Goal: Task Accomplishment & Management: Manage account settings

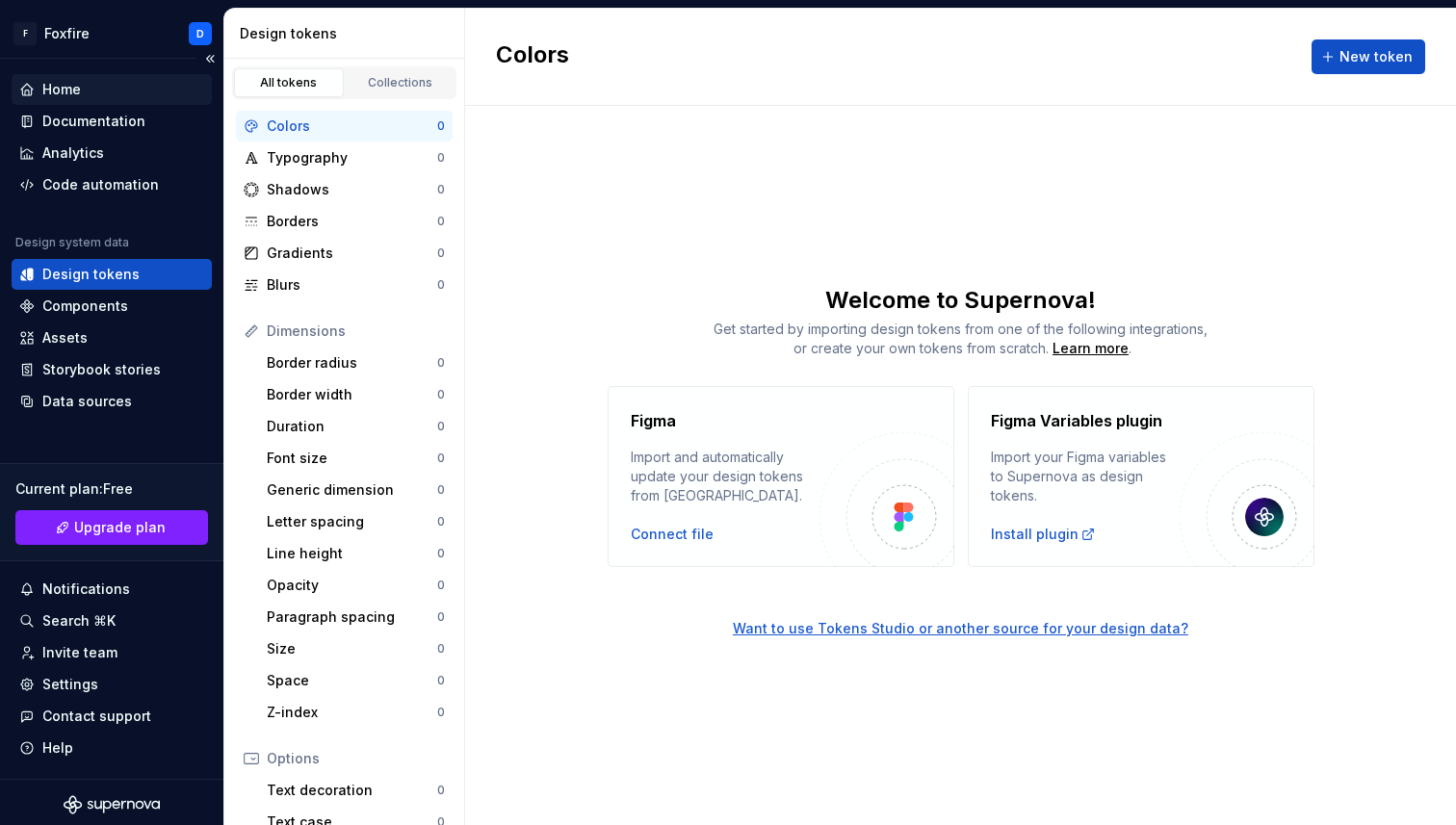
scroll to position [5, 0]
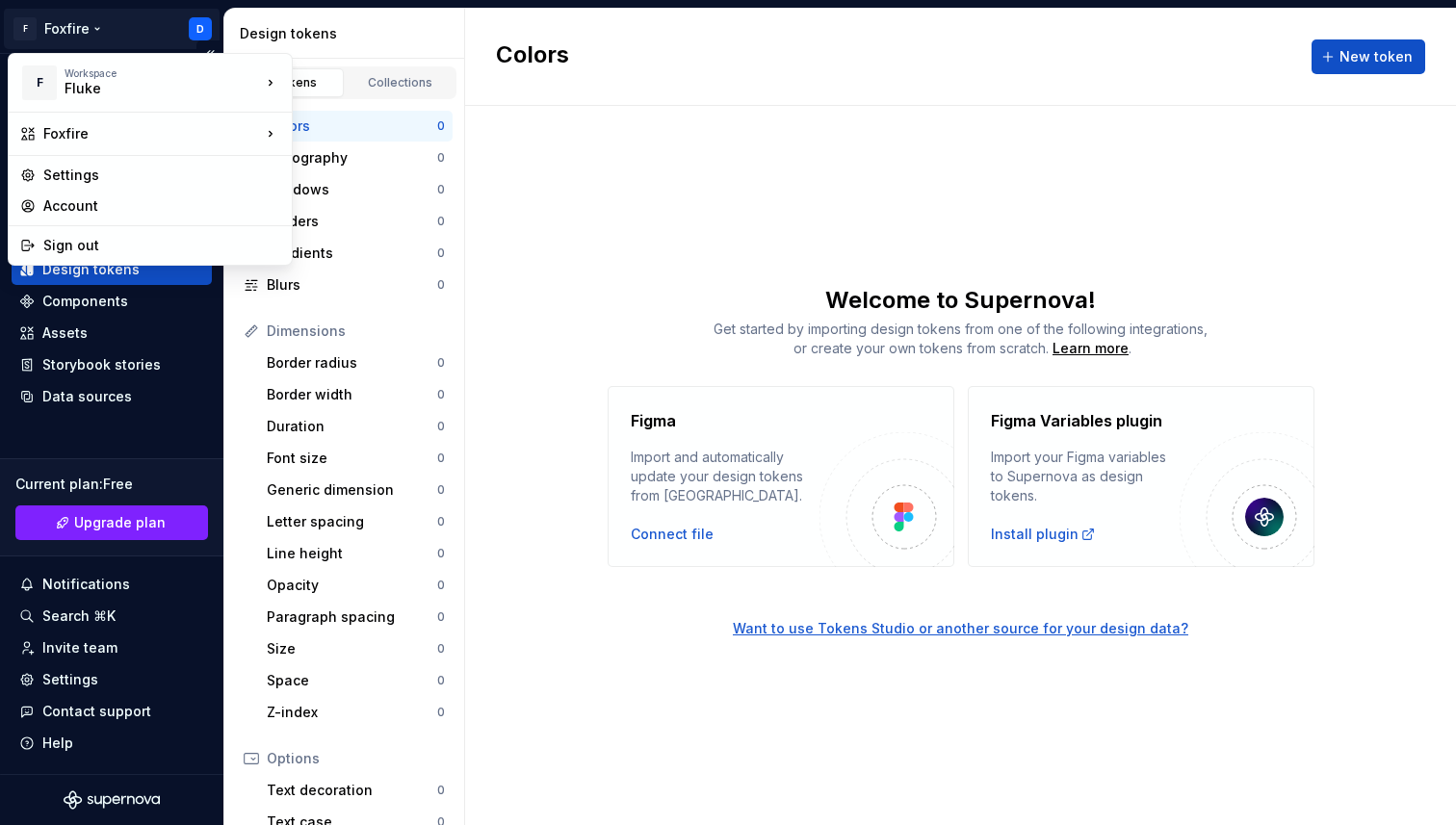
click at [73, 24] on html "F Foxfire D Home Documentation Analytics Code automation Design system data Des…" at bounding box center [728, 412] width 1456 height 825
click at [87, 181] on div "Settings" at bounding box center [161, 175] width 236 height 19
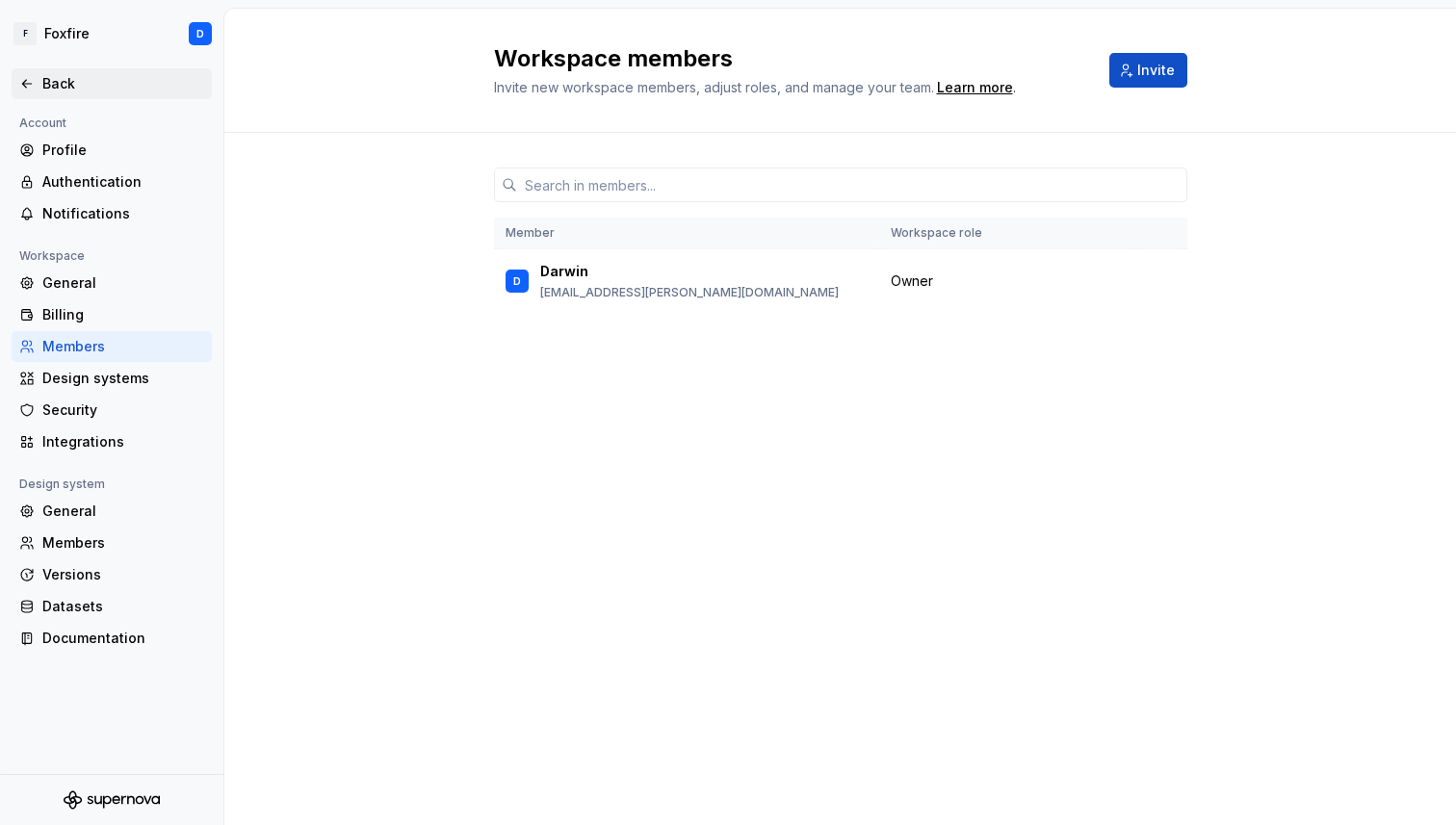
click at [54, 83] on div "Back" at bounding box center [124, 84] width 161 height 19
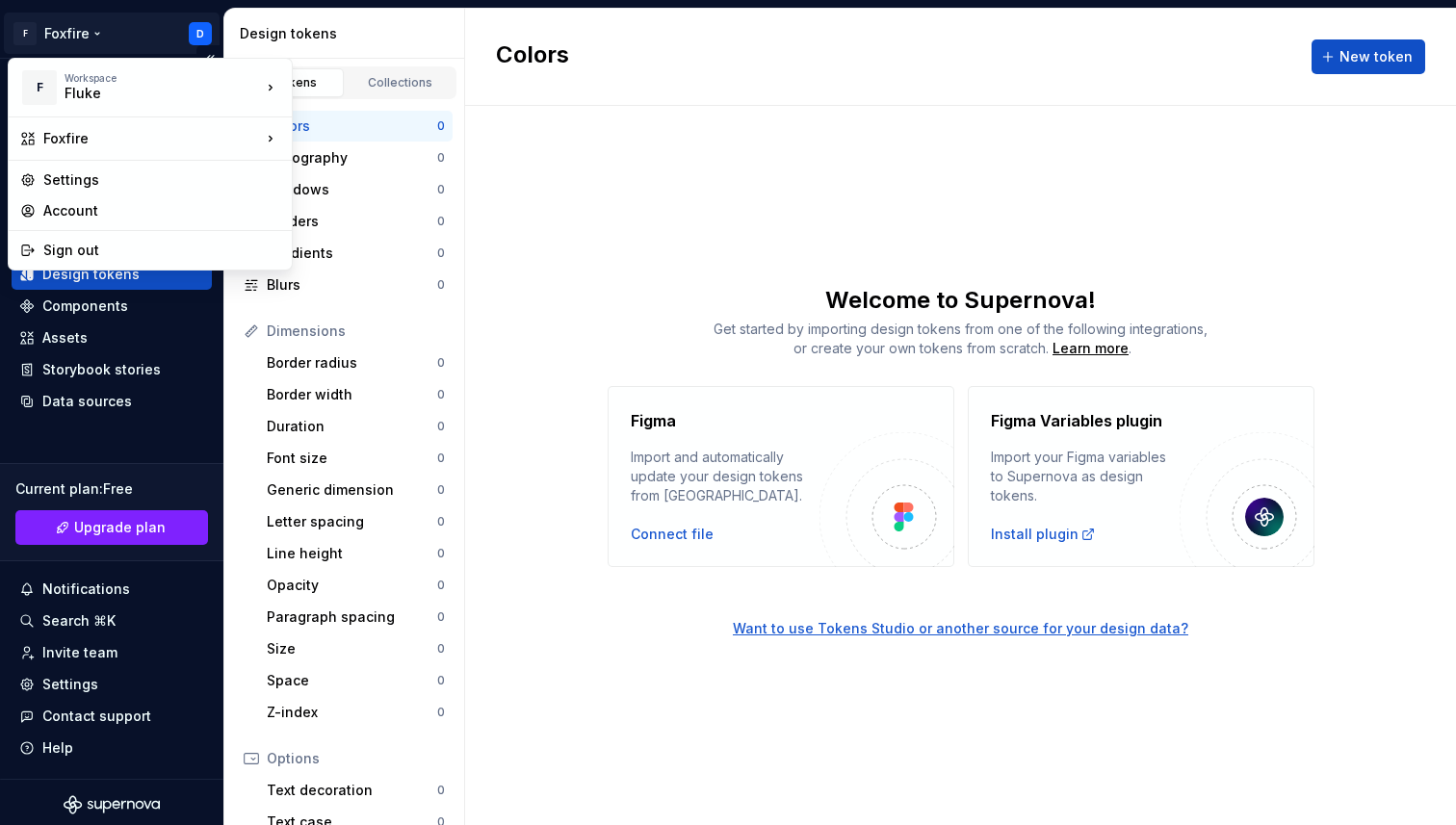
click at [75, 37] on html "F Foxfire D Home Documentation Analytics Code automation Design system data Des…" at bounding box center [728, 412] width 1456 height 825
click at [89, 174] on div "Settings" at bounding box center [161, 180] width 236 height 19
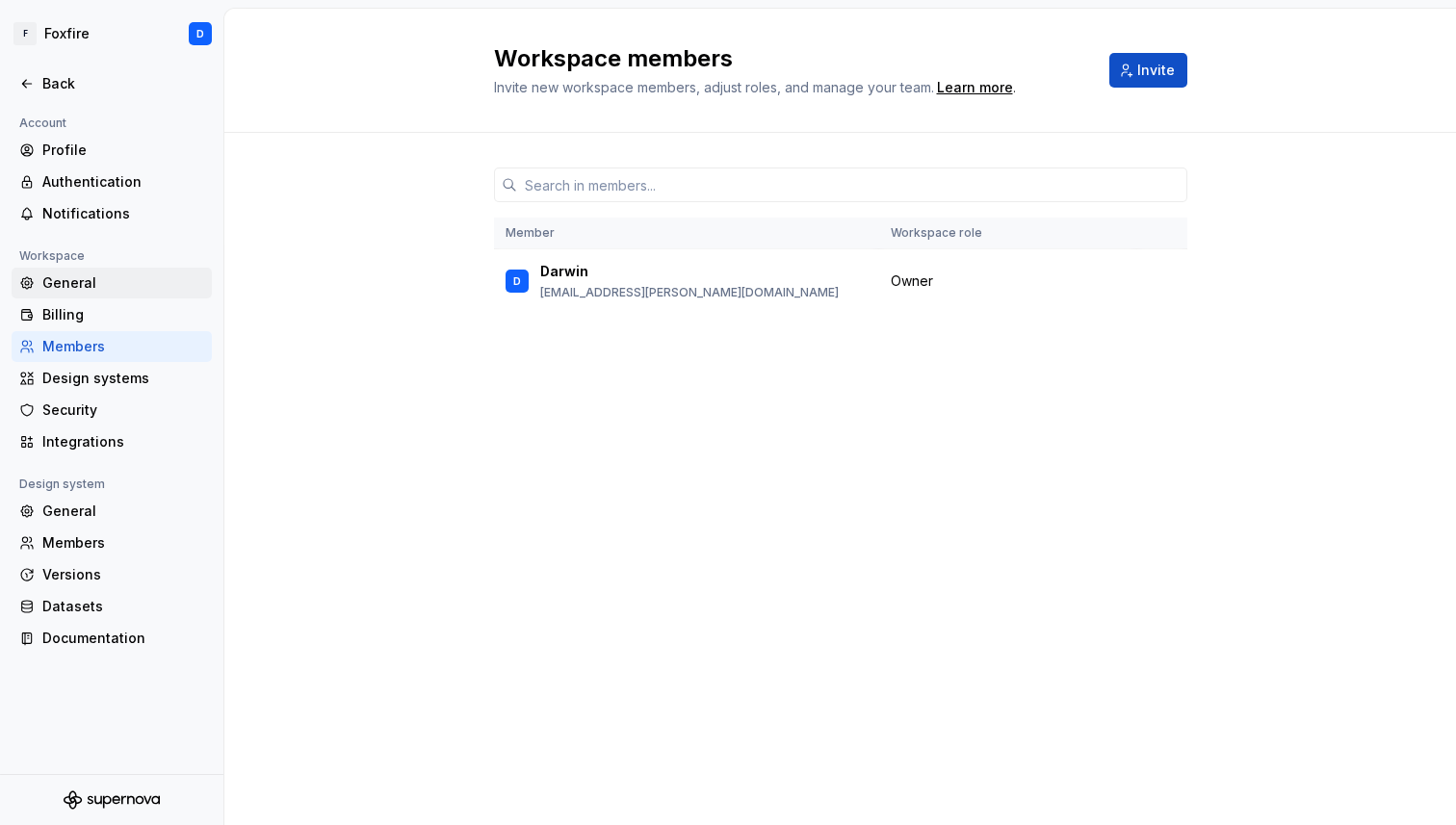
click at [90, 287] on div "General" at bounding box center [124, 283] width 161 height 19
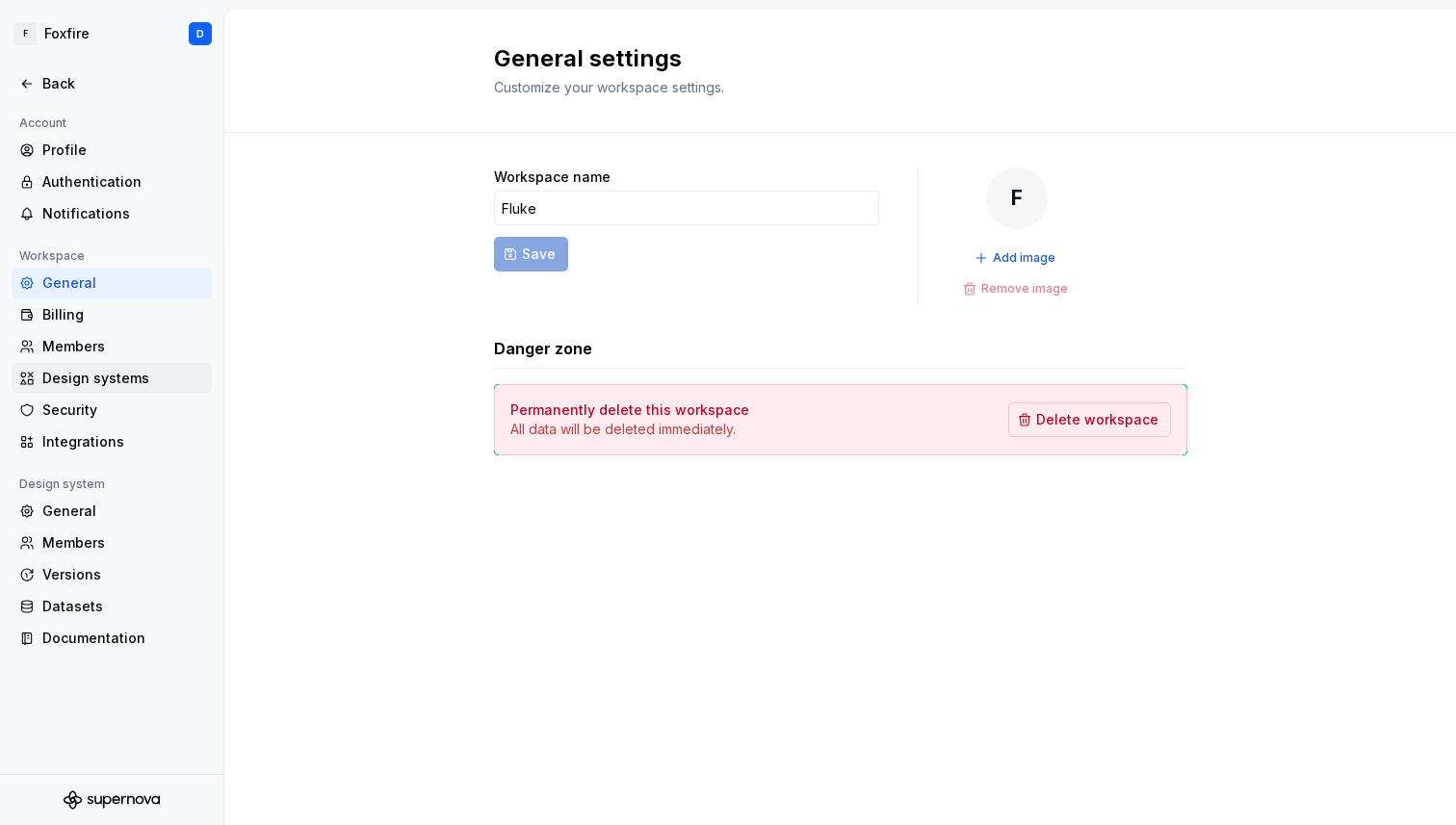
click at [89, 376] on div "Design systems" at bounding box center [124, 378] width 161 height 19
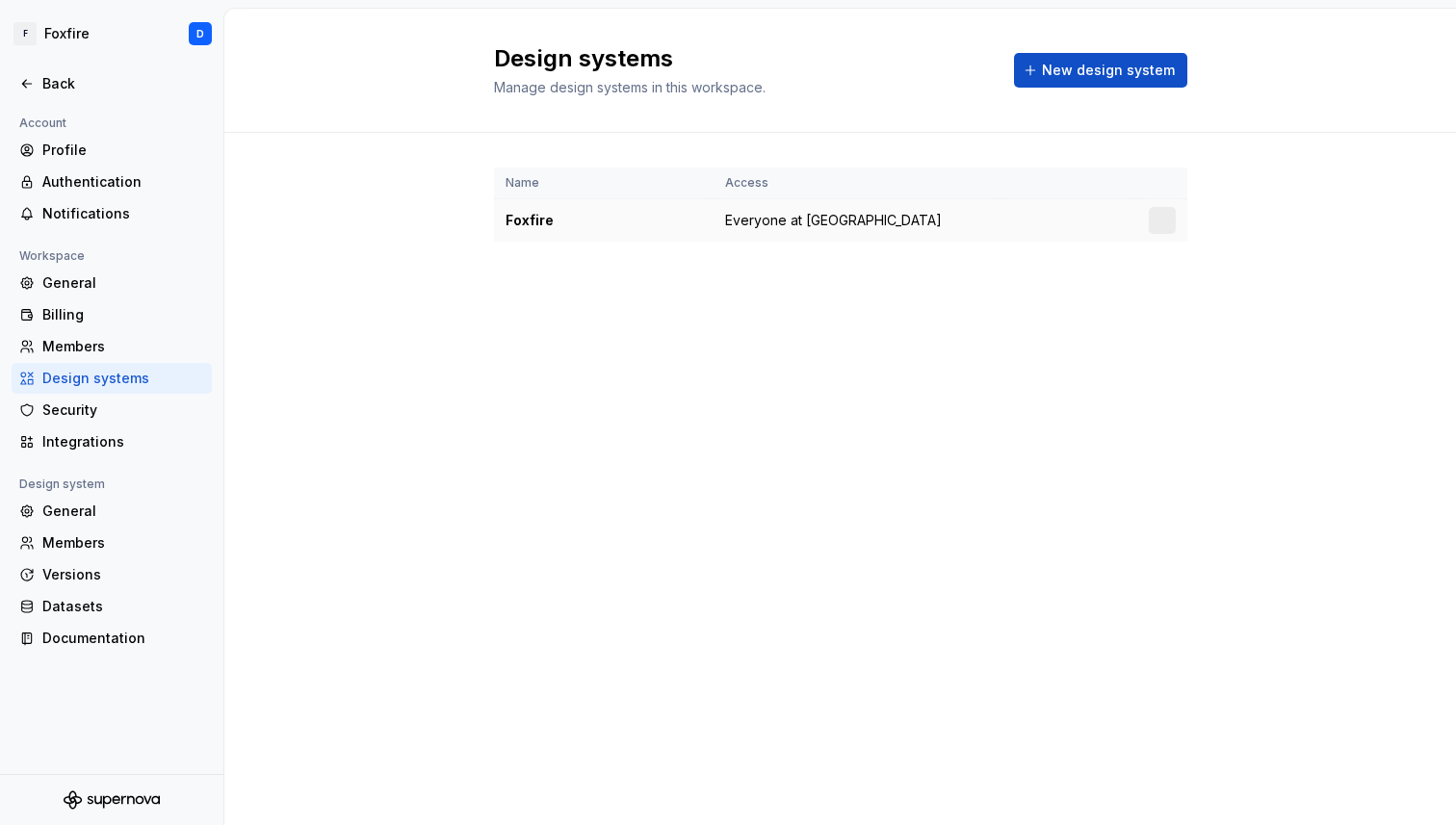
click at [664, 219] on div "Foxfire" at bounding box center [604, 221] width 196 height 19
click at [531, 217] on div "Foxfire" at bounding box center [604, 221] width 196 height 19
click at [1171, 222] on html "F Foxfire D Back Account Profile Authentication Notifications Workspace General…" at bounding box center [728, 412] width 1456 height 825
click at [1204, 287] on div "Design system settings" at bounding box center [1275, 289] width 183 height 19
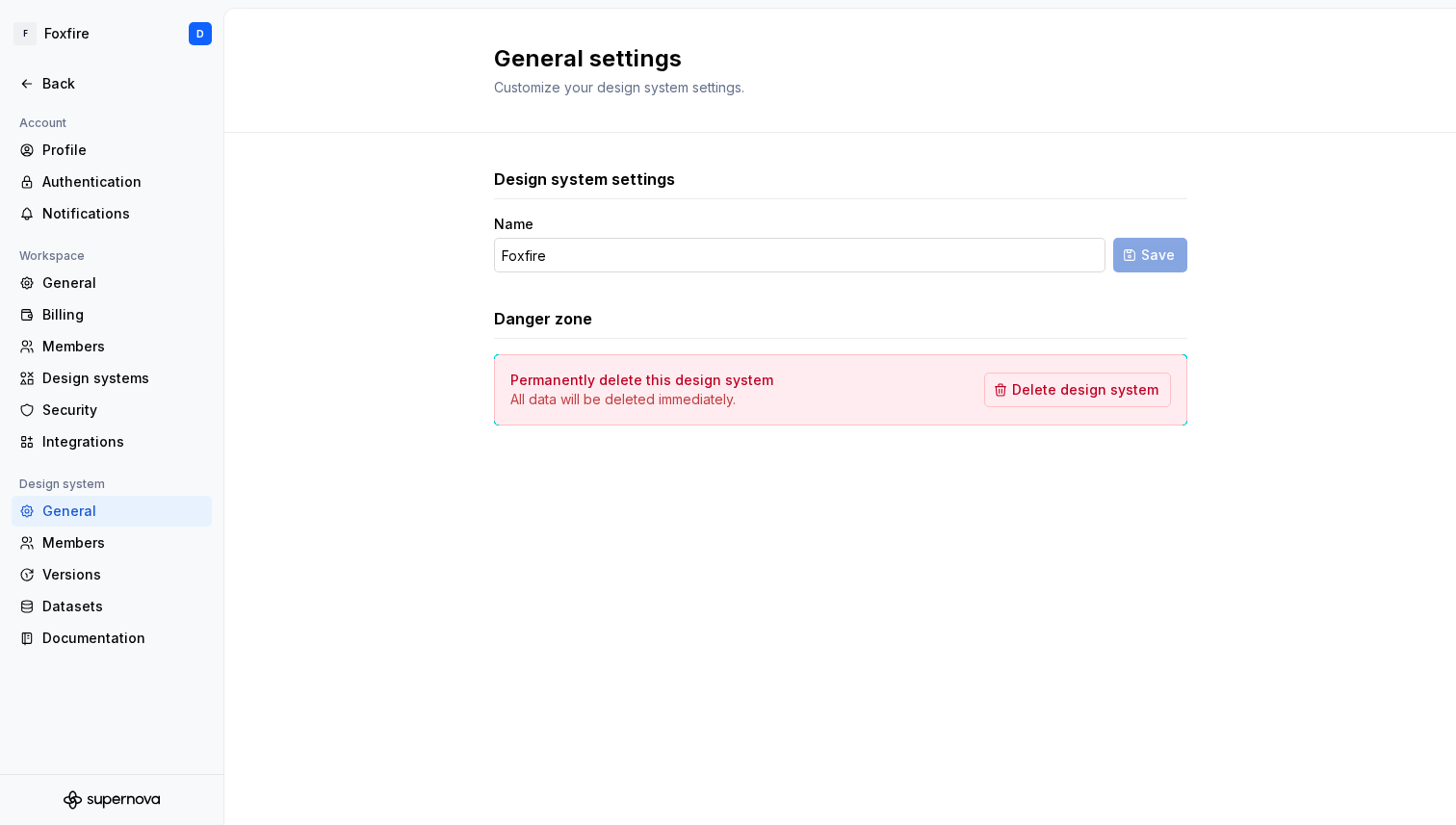
click at [859, 259] on input "Foxfire" at bounding box center [799, 255] width 612 height 35
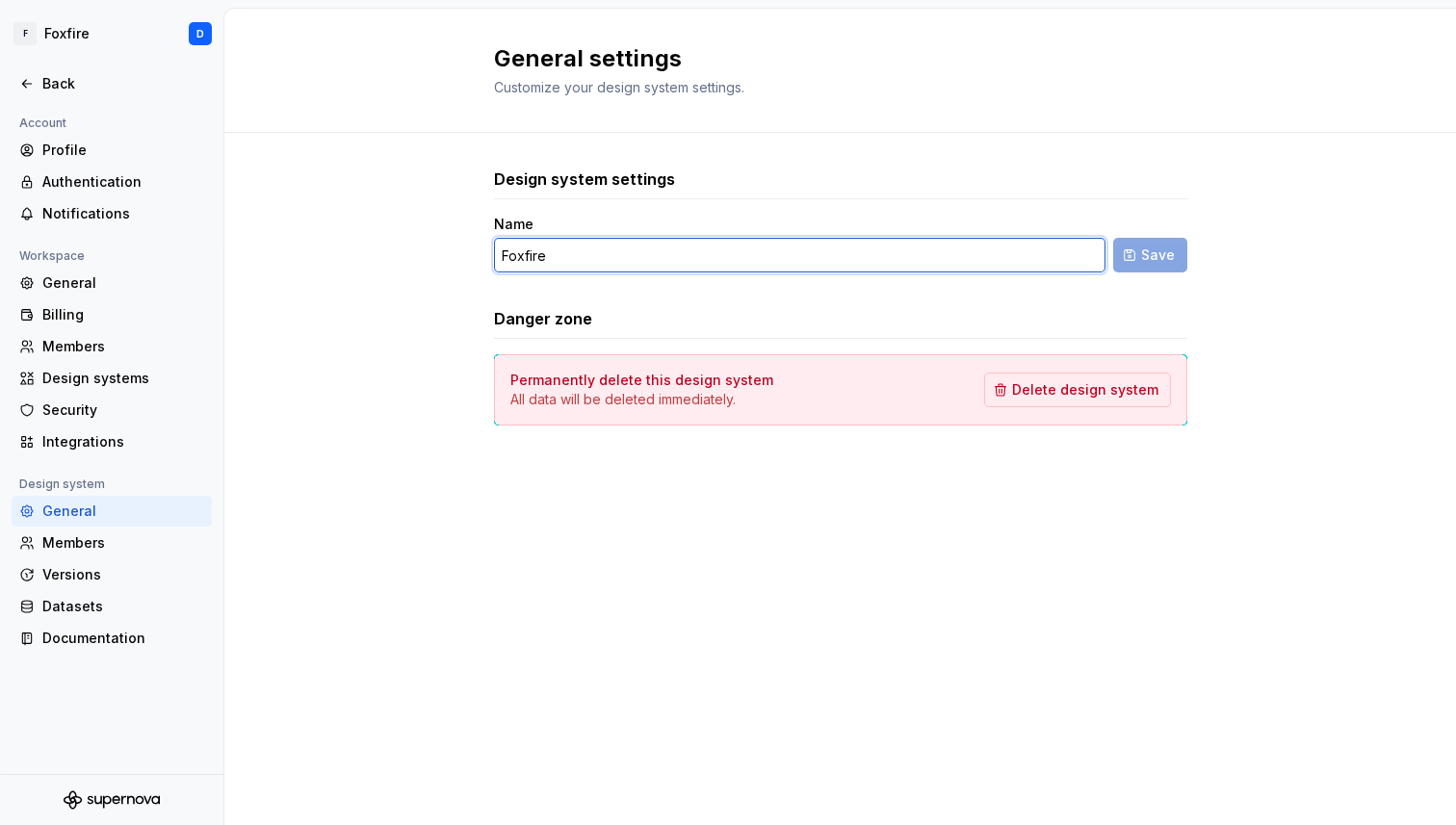
click at [859, 259] on input "Foxfire" at bounding box center [799, 255] width 612 height 35
type input "Medusa"
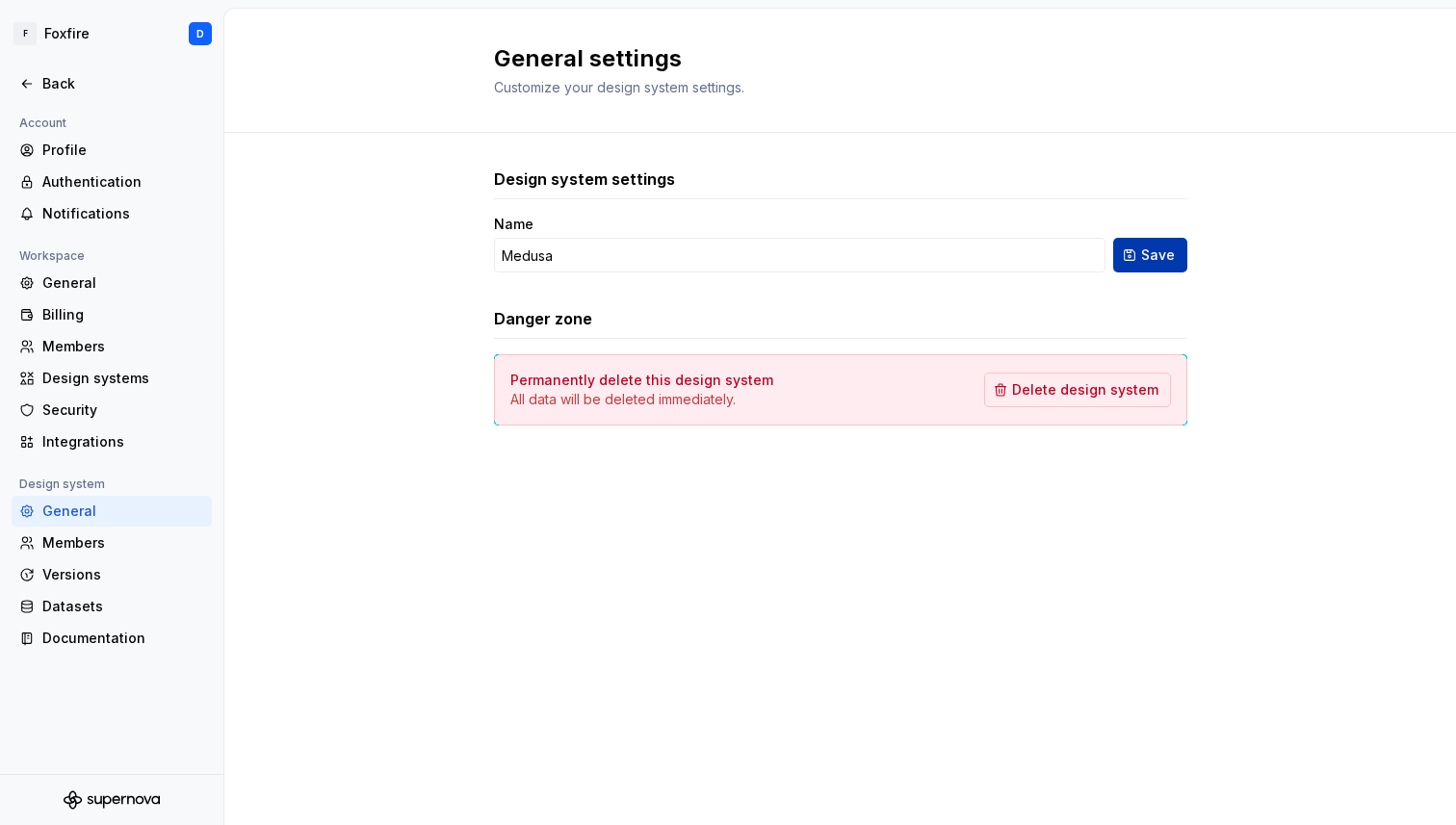
click at [1144, 253] on span "Save" at bounding box center [1157, 255] width 34 height 19
click at [95, 574] on div "Versions" at bounding box center [124, 575] width 161 height 19
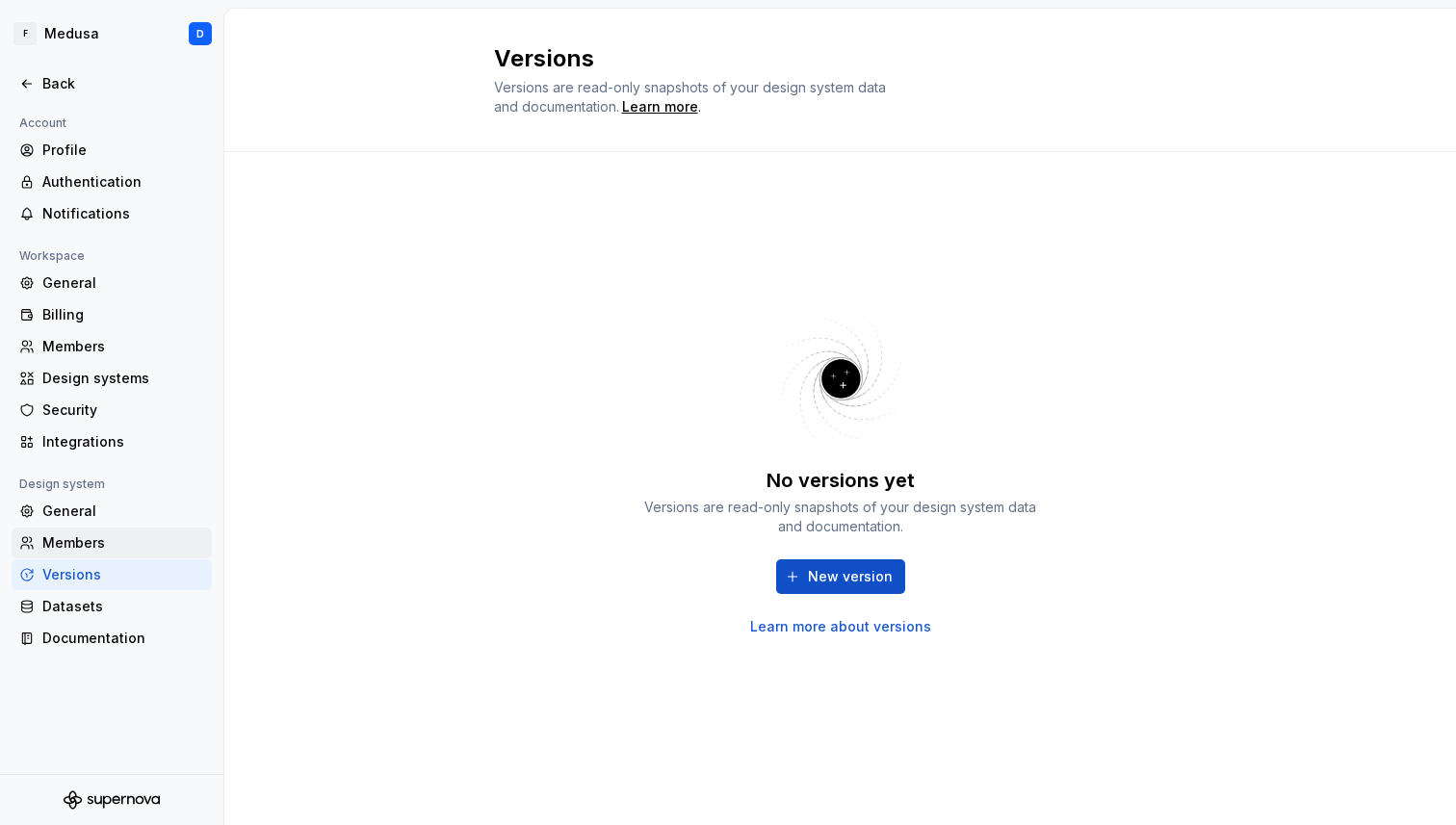
click at [100, 533] on div "Members" at bounding box center [124, 543] width 161 height 19
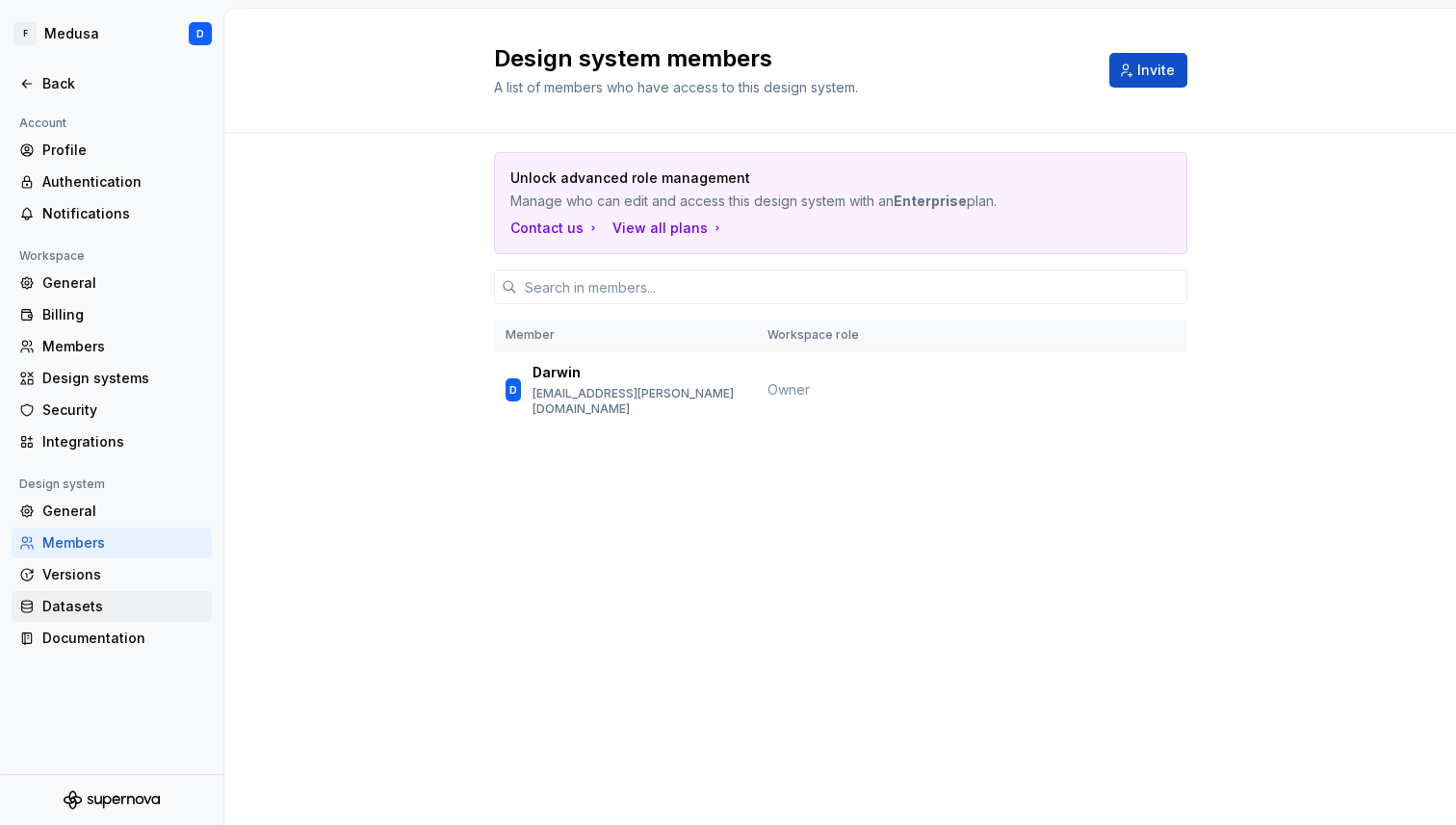
click at [115, 613] on div "Datasets" at bounding box center [124, 607] width 161 height 19
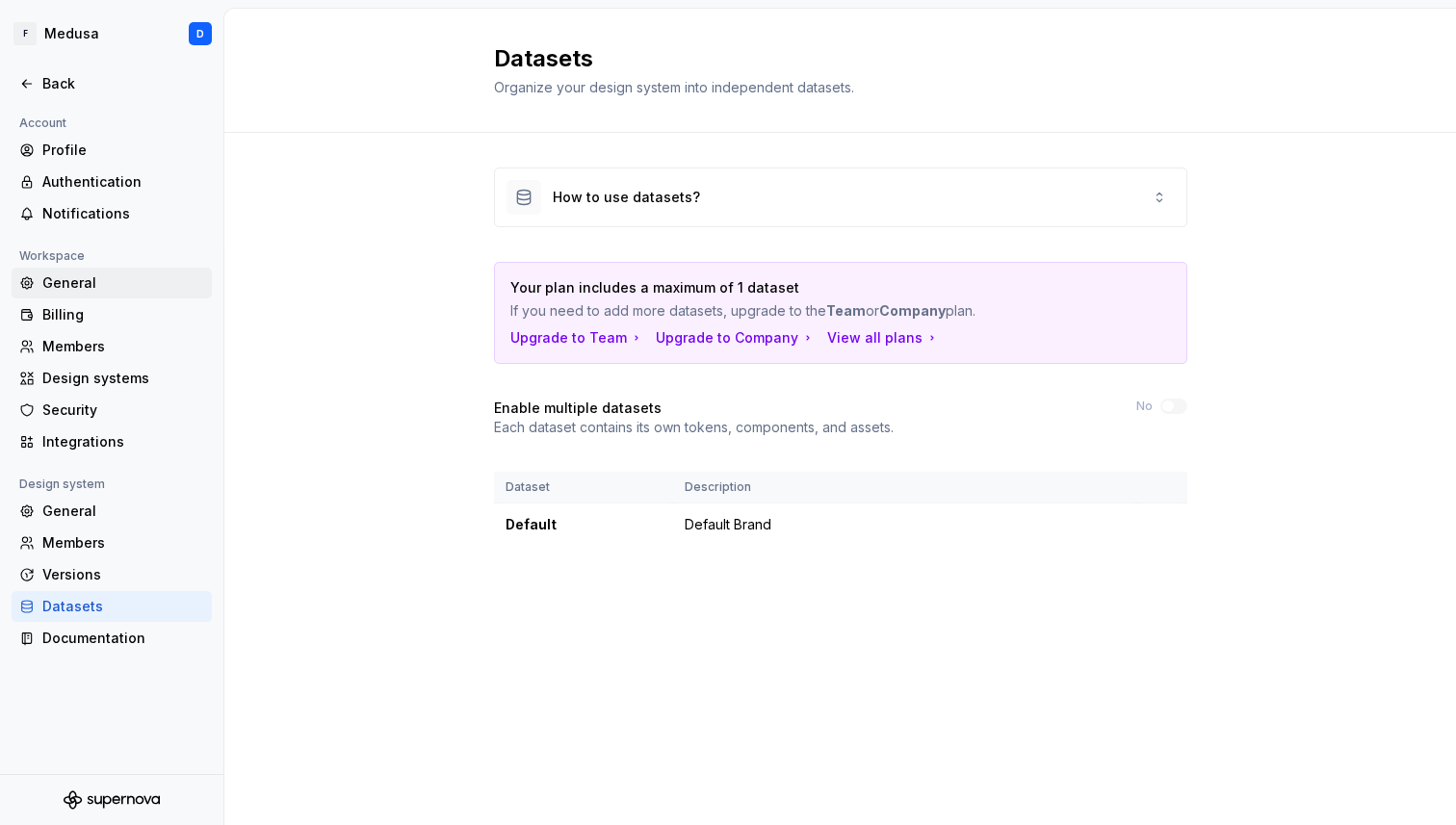
click at [114, 291] on div "General" at bounding box center [124, 283] width 161 height 19
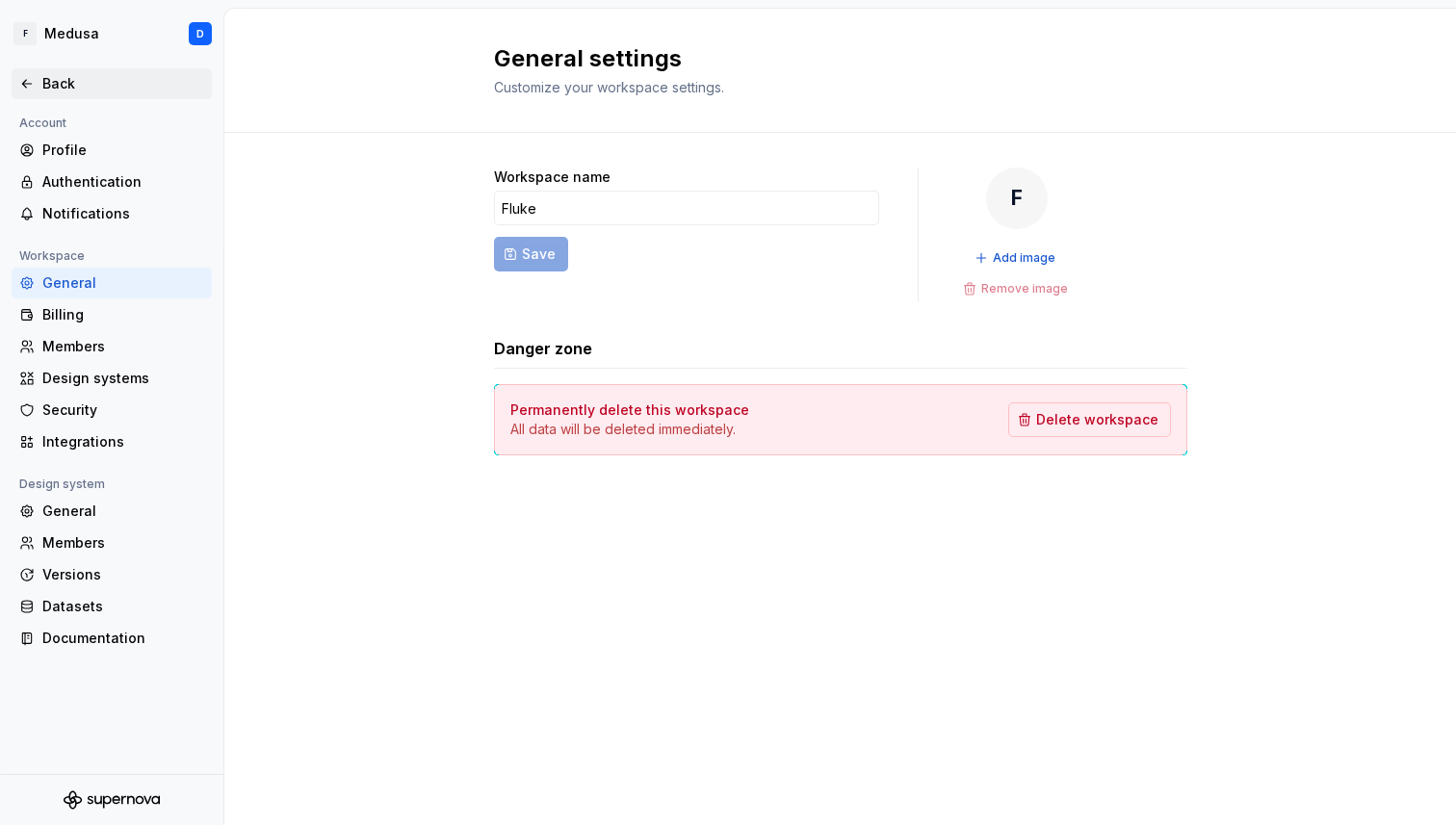
click at [55, 74] on div "Back" at bounding box center [124, 84] width 161 height 19
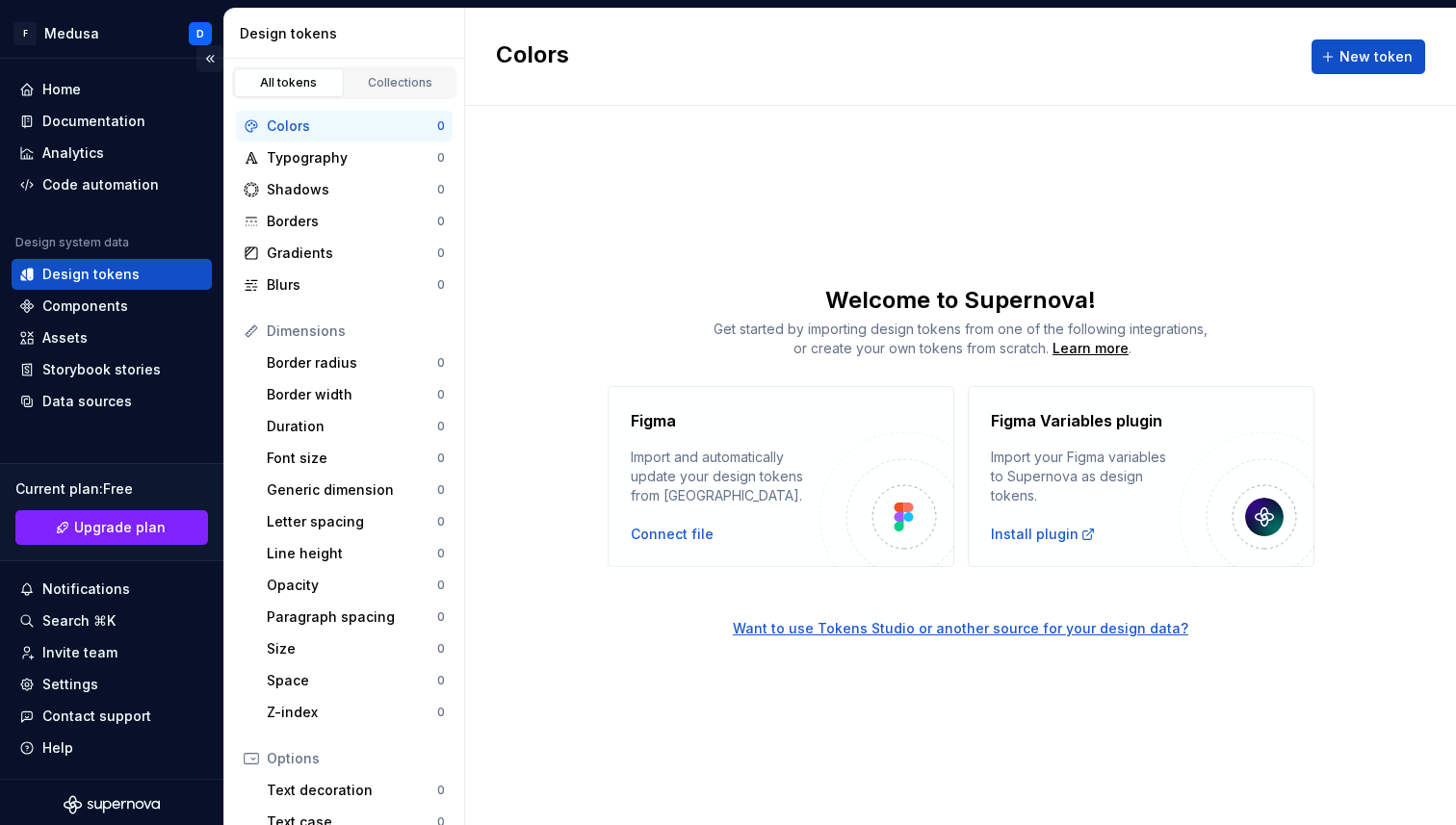
click at [207, 61] on button "Collapse sidebar" at bounding box center [210, 59] width 27 height 27
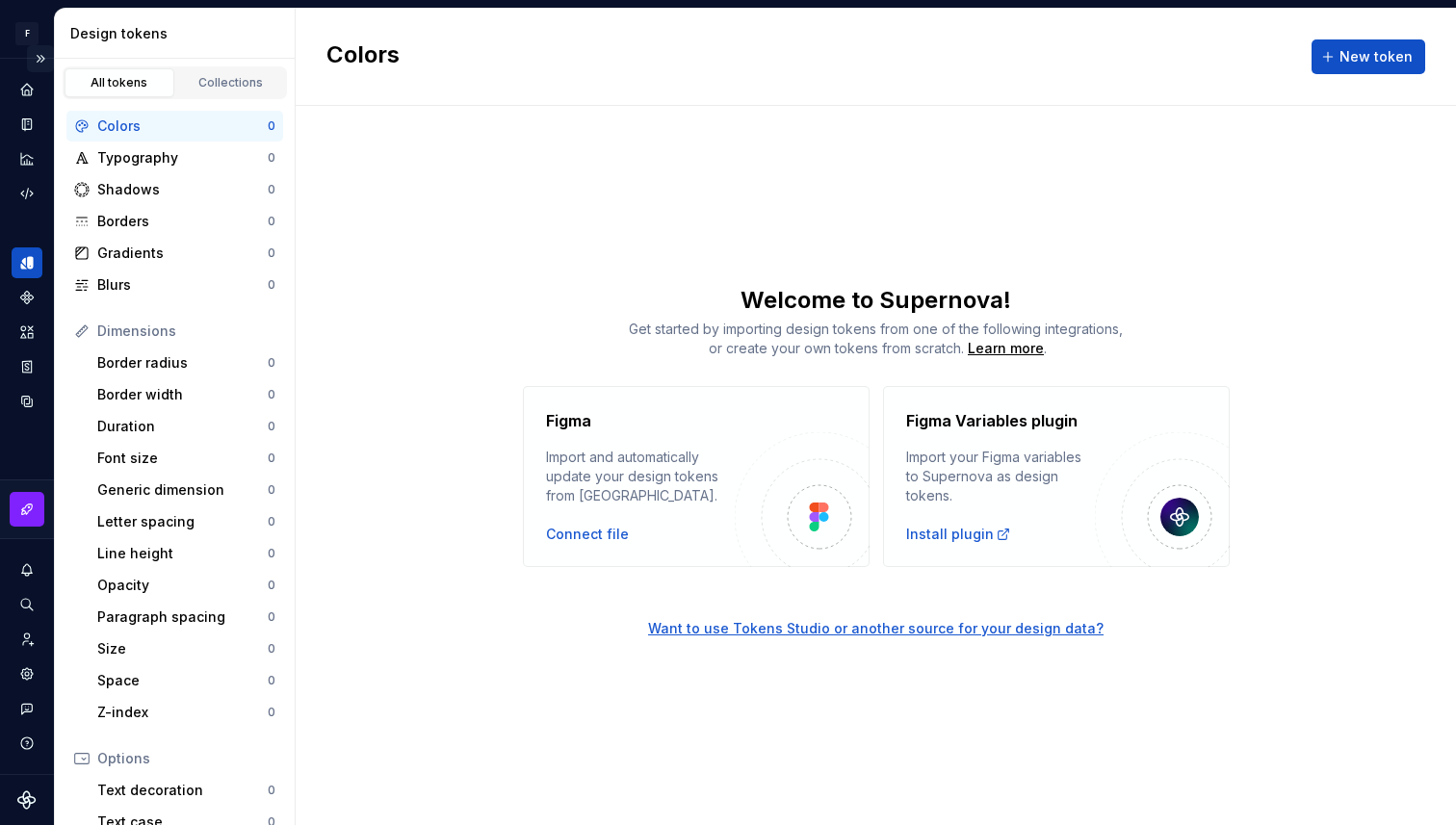
click at [42, 64] on button "Expand sidebar" at bounding box center [41, 59] width 27 height 27
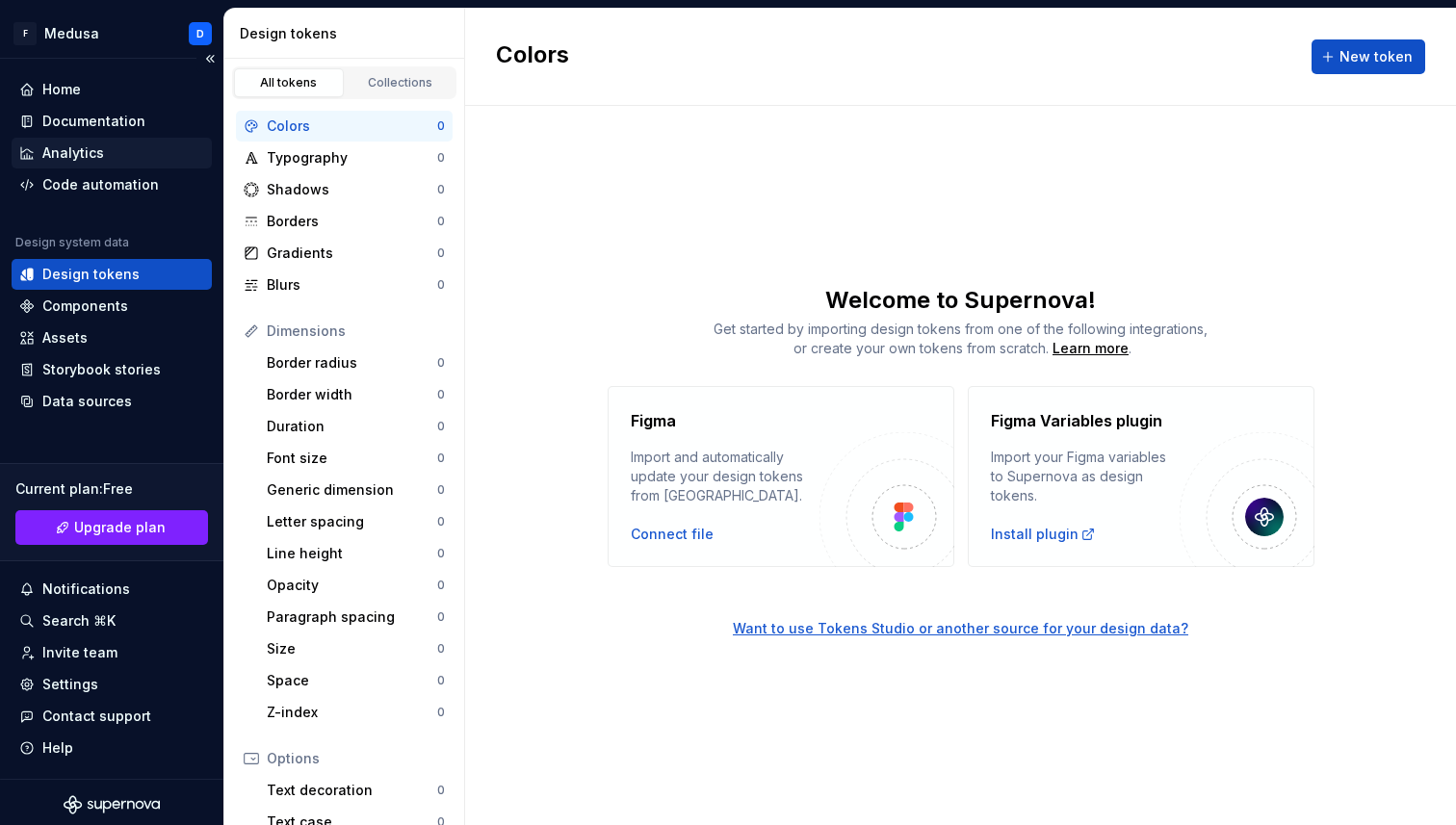
click at [128, 138] on div "Analytics" at bounding box center [112, 154] width 200 height 31
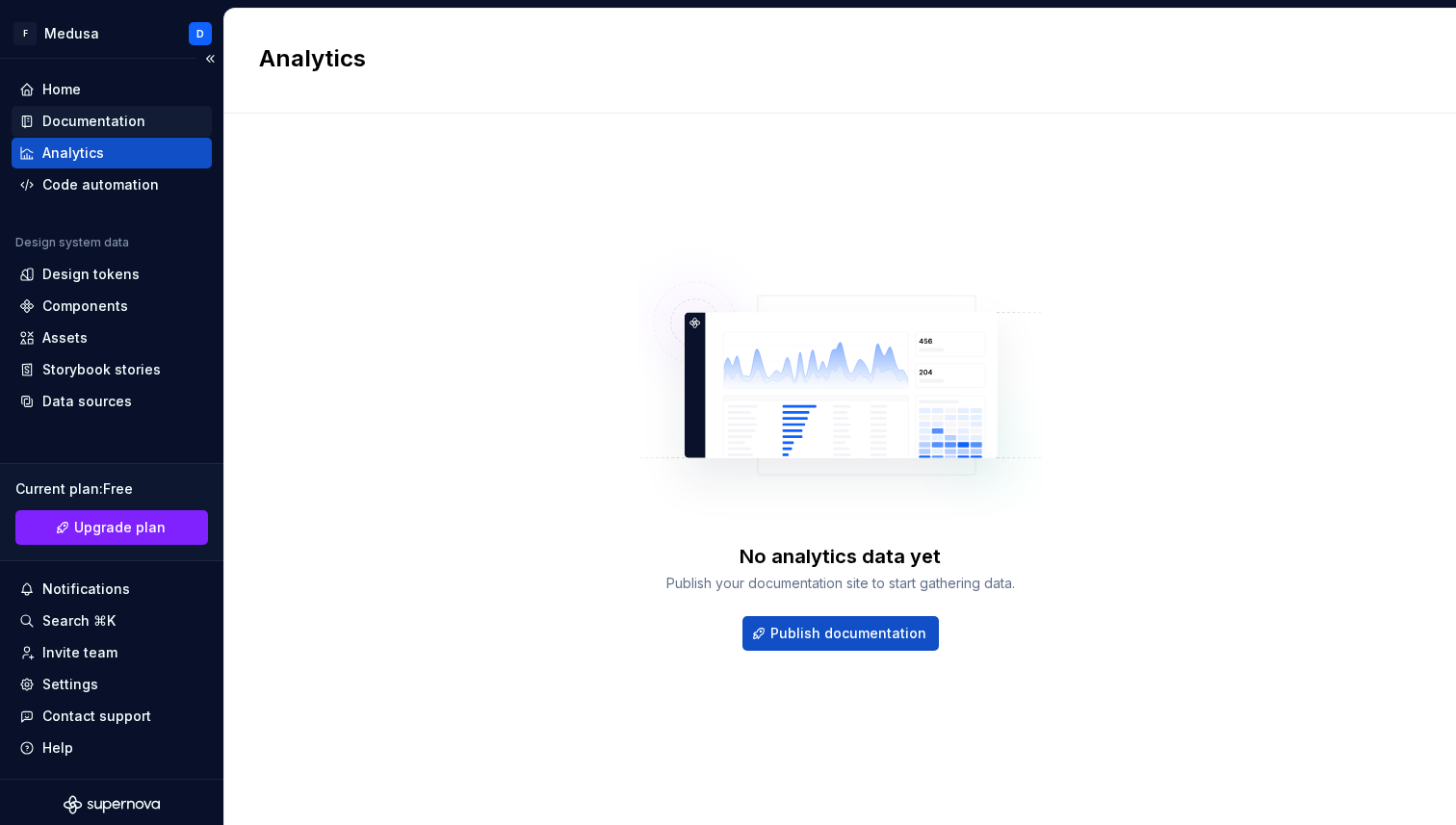
click at [142, 120] on div "Documentation" at bounding box center [112, 122] width 185 height 19
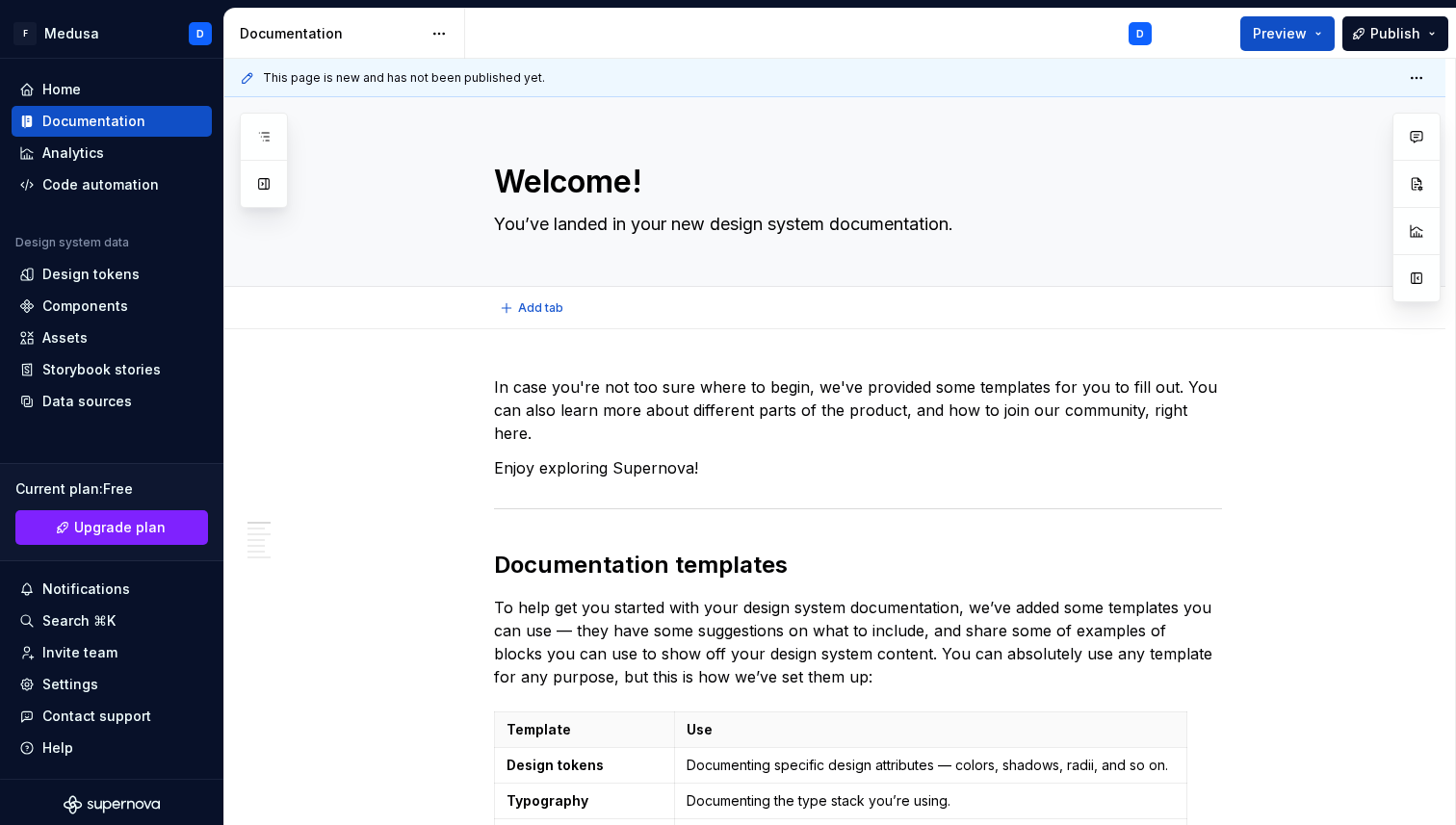
type textarea "*"
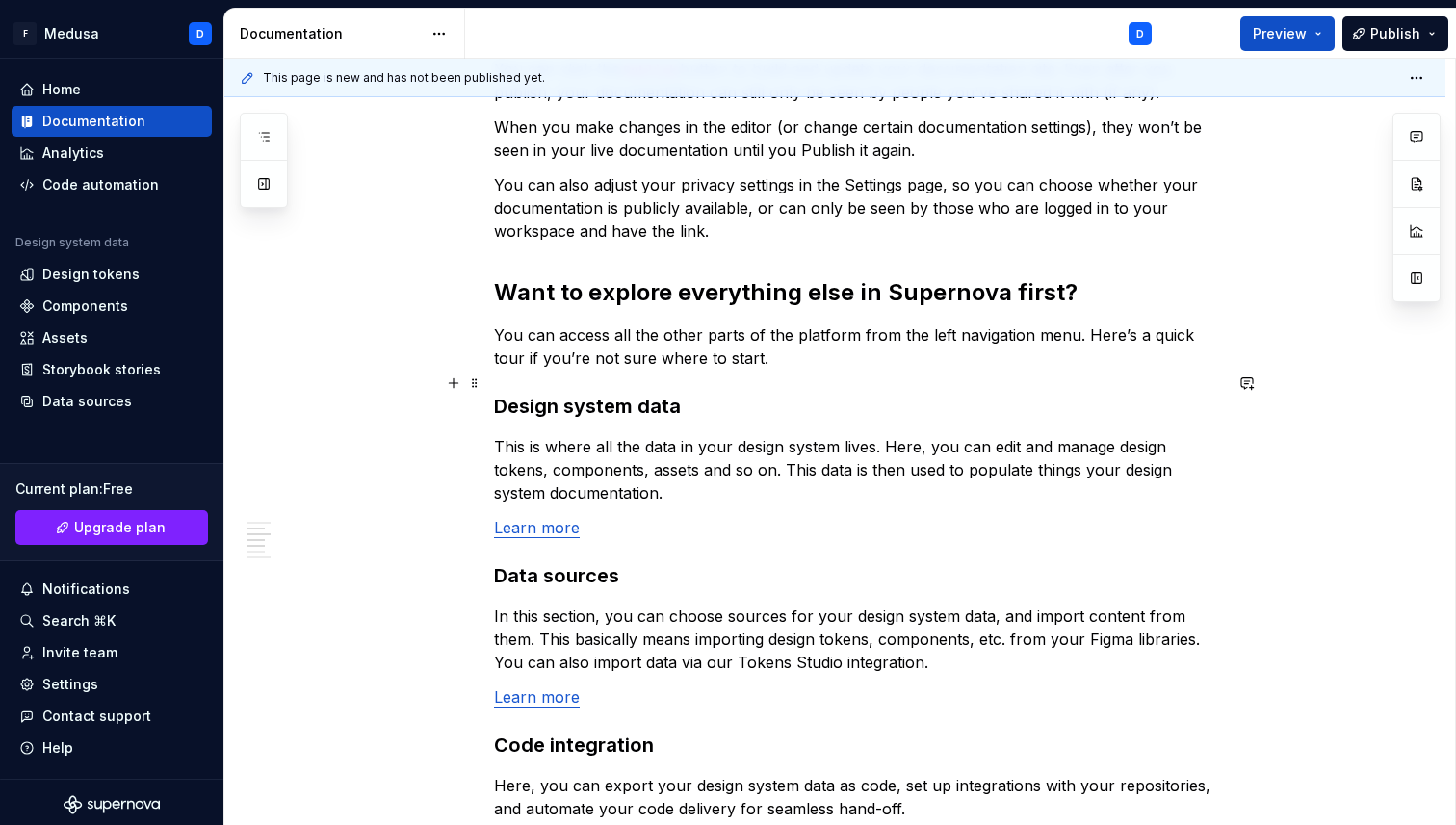
scroll to position [1592, 0]
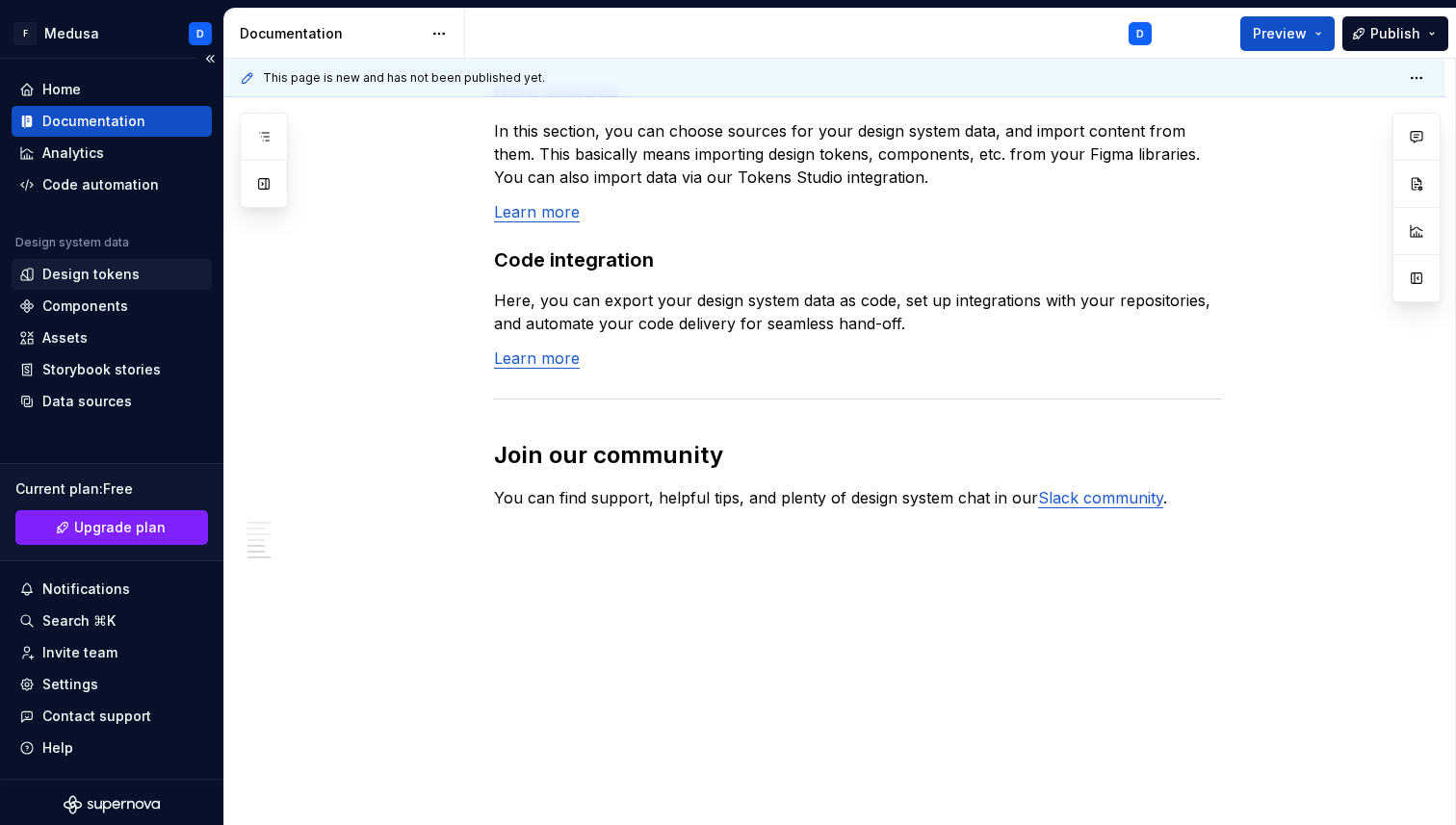
click at [93, 272] on div "Design tokens" at bounding box center [91, 274] width 97 height 19
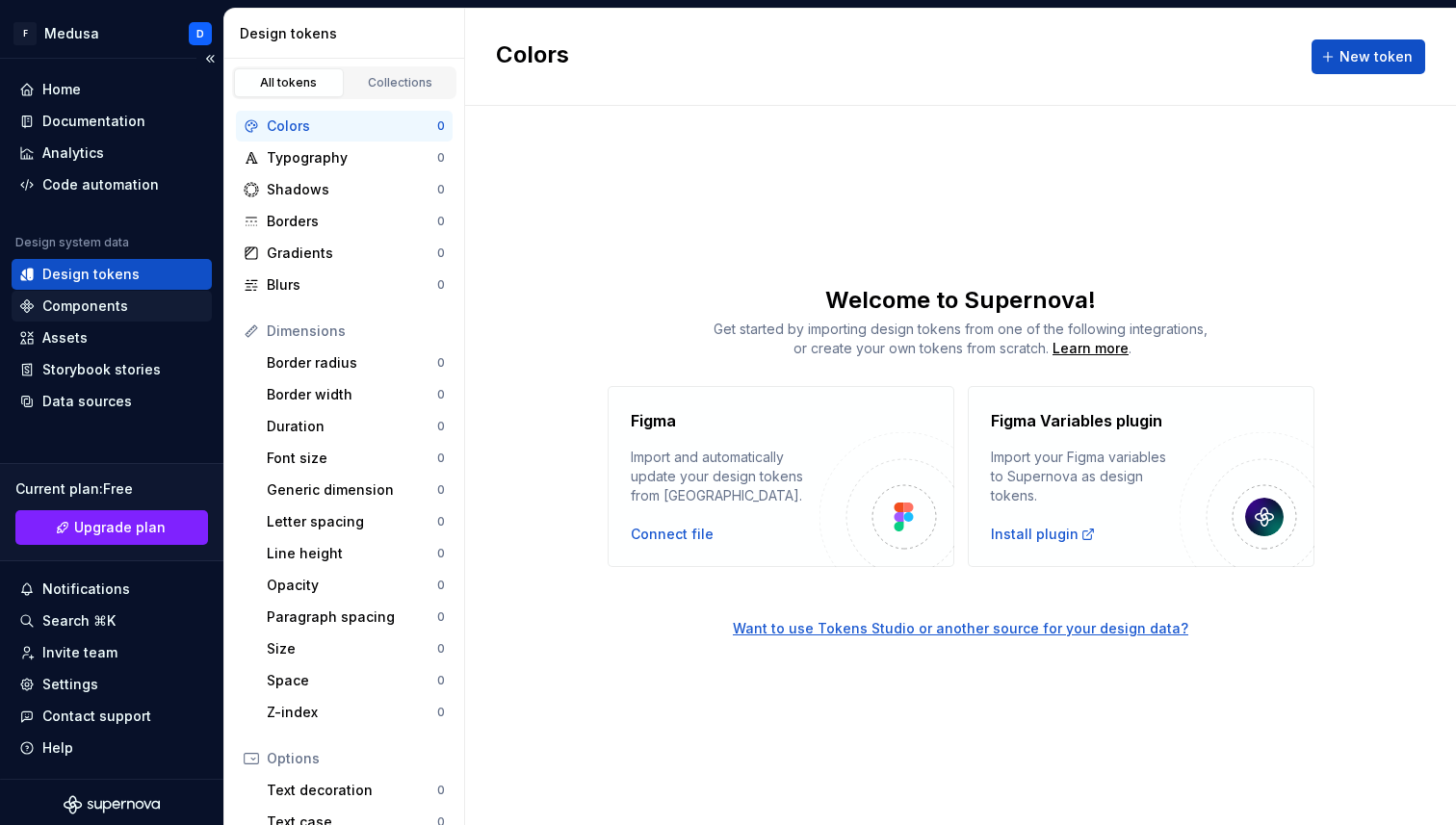
click at [89, 313] on div "Components" at bounding box center [86, 306] width 86 height 19
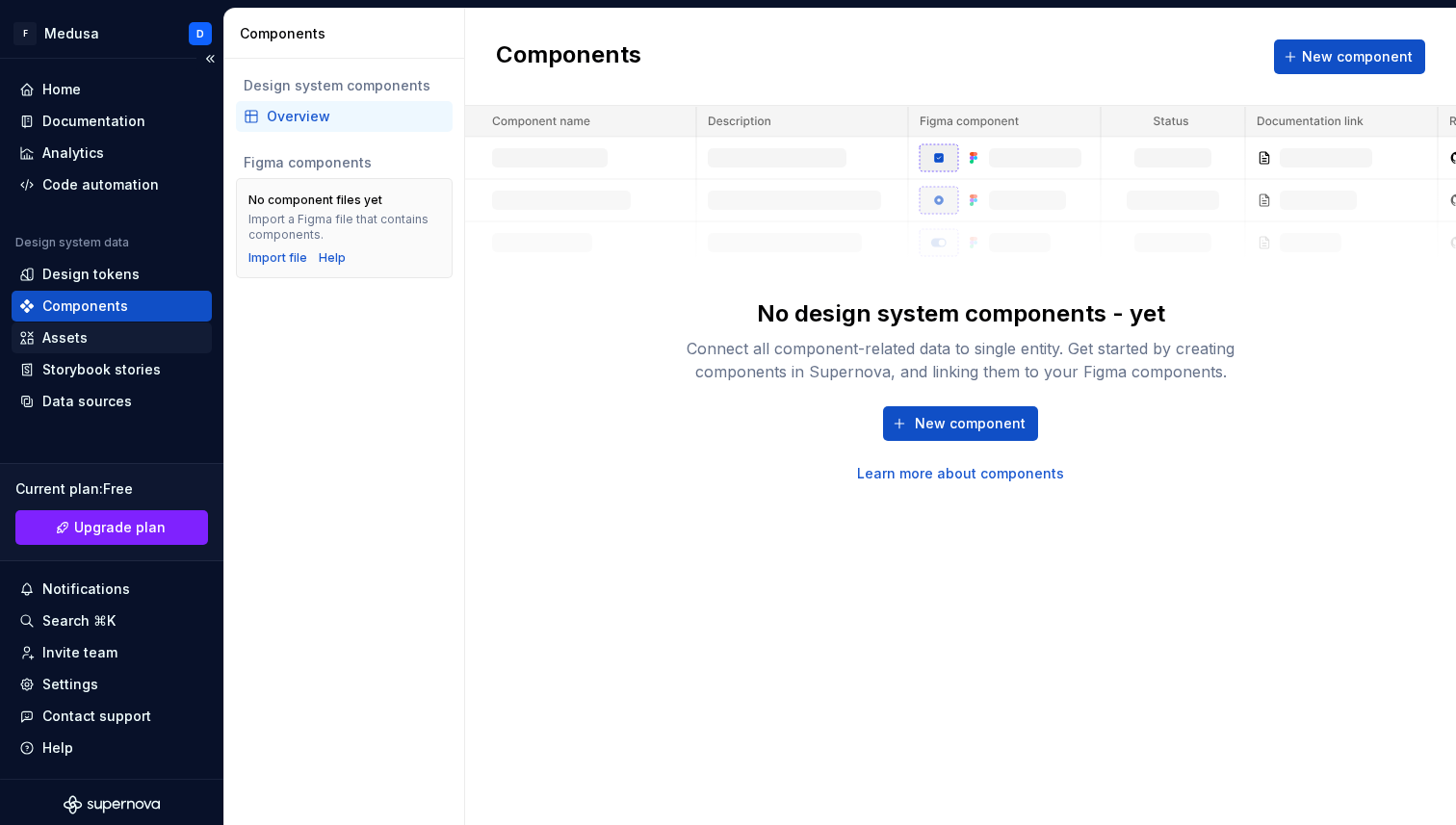
click at [81, 341] on div "Assets" at bounding box center [65, 339] width 46 height 19
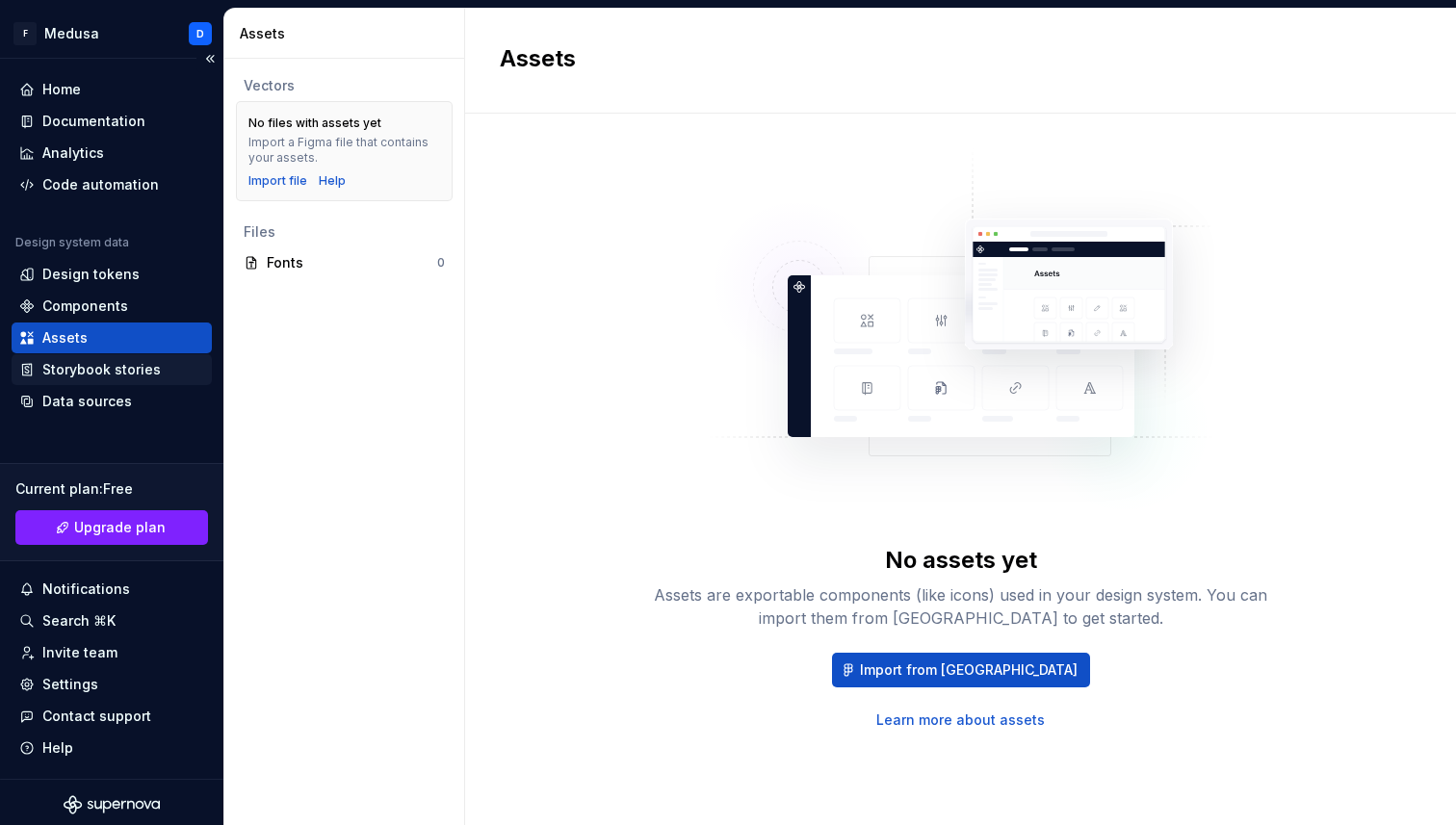
click at [124, 368] on div "Storybook stories" at bounding box center [102, 370] width 119 height 19
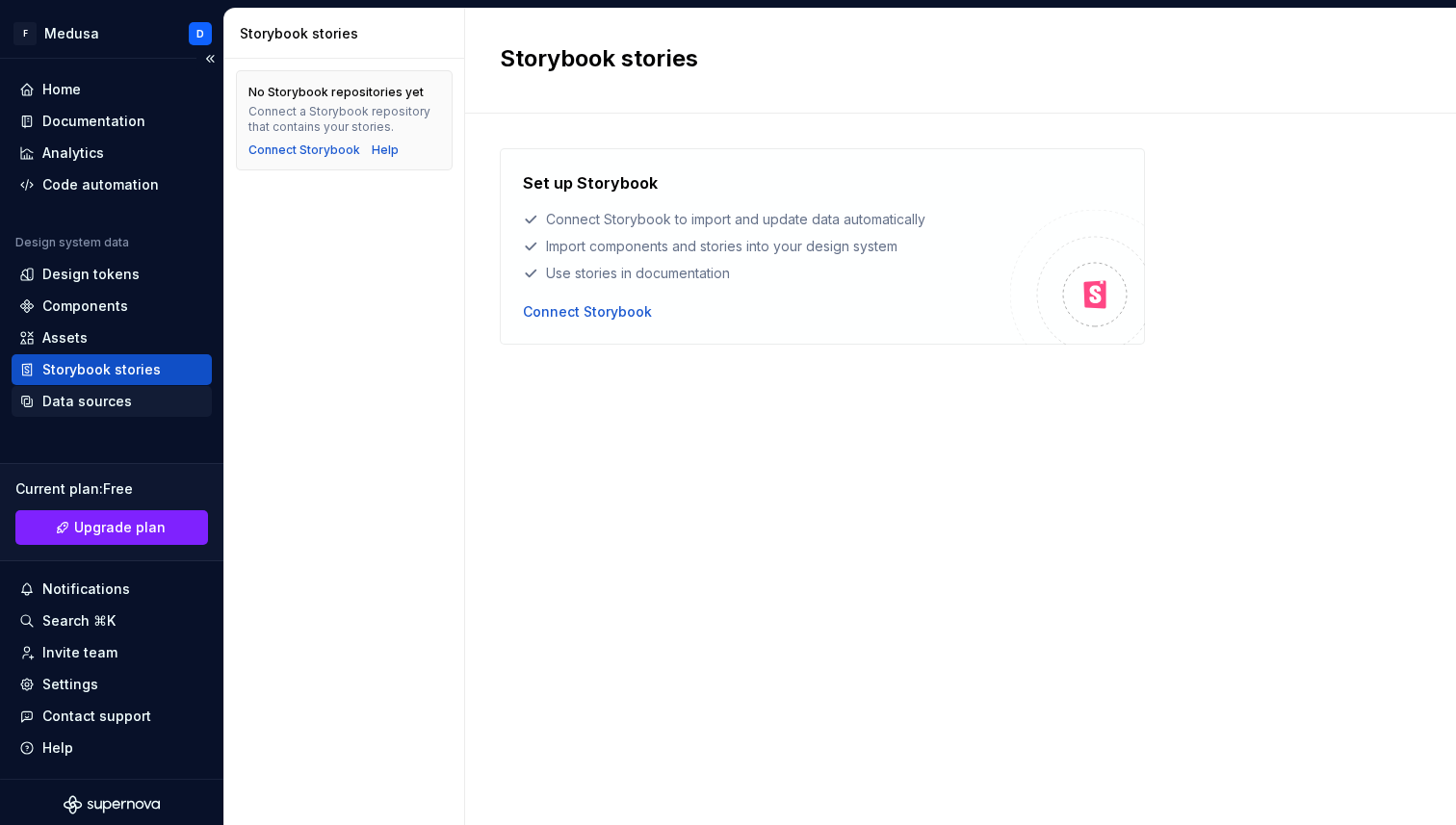
click at [105, 405] on div "Data sources" at bounding box center [88, 402] width 89 height 19
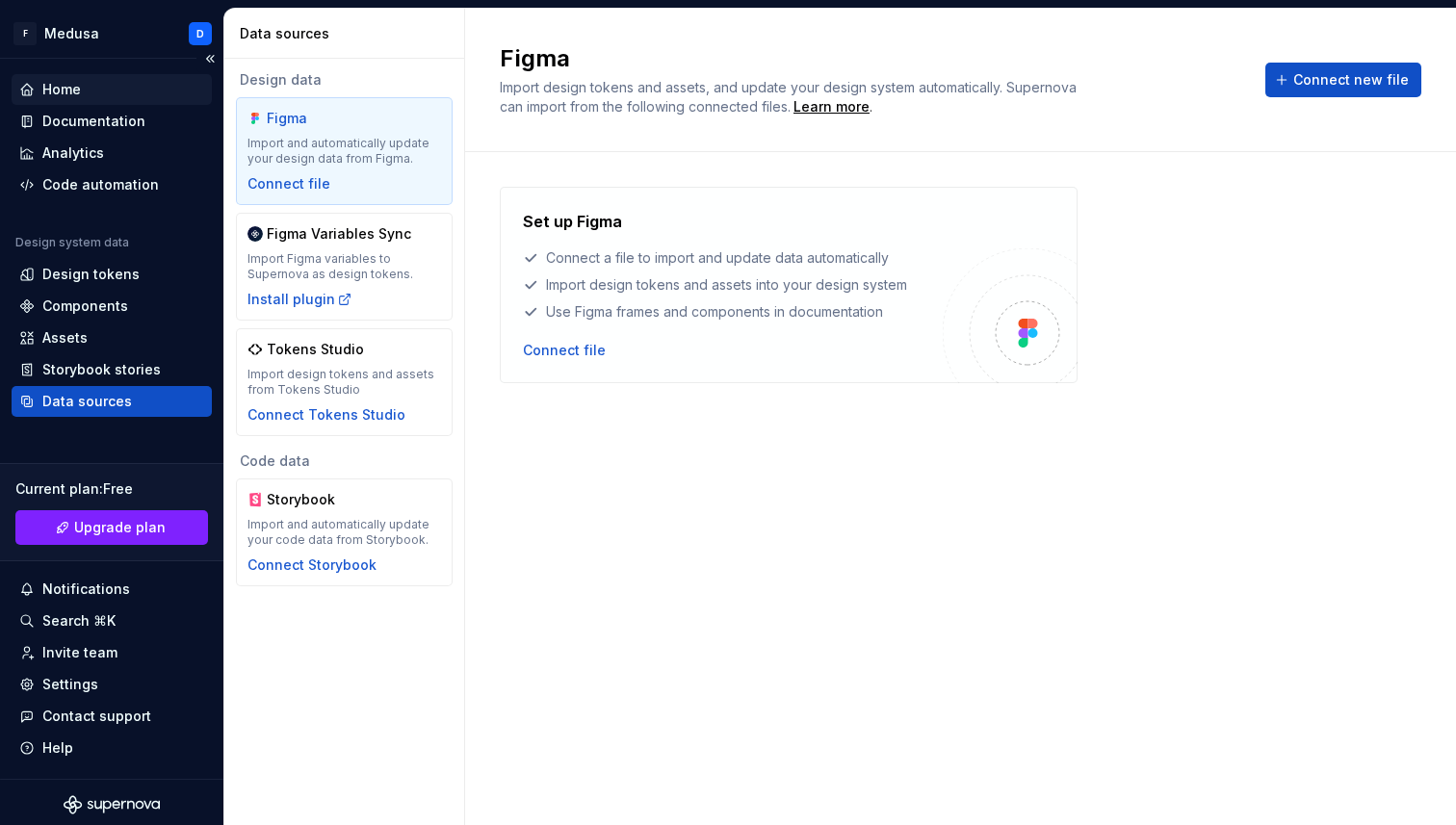
click at [71, 89] on div "Home" at bounding box center [62, 90] width 39 height 19
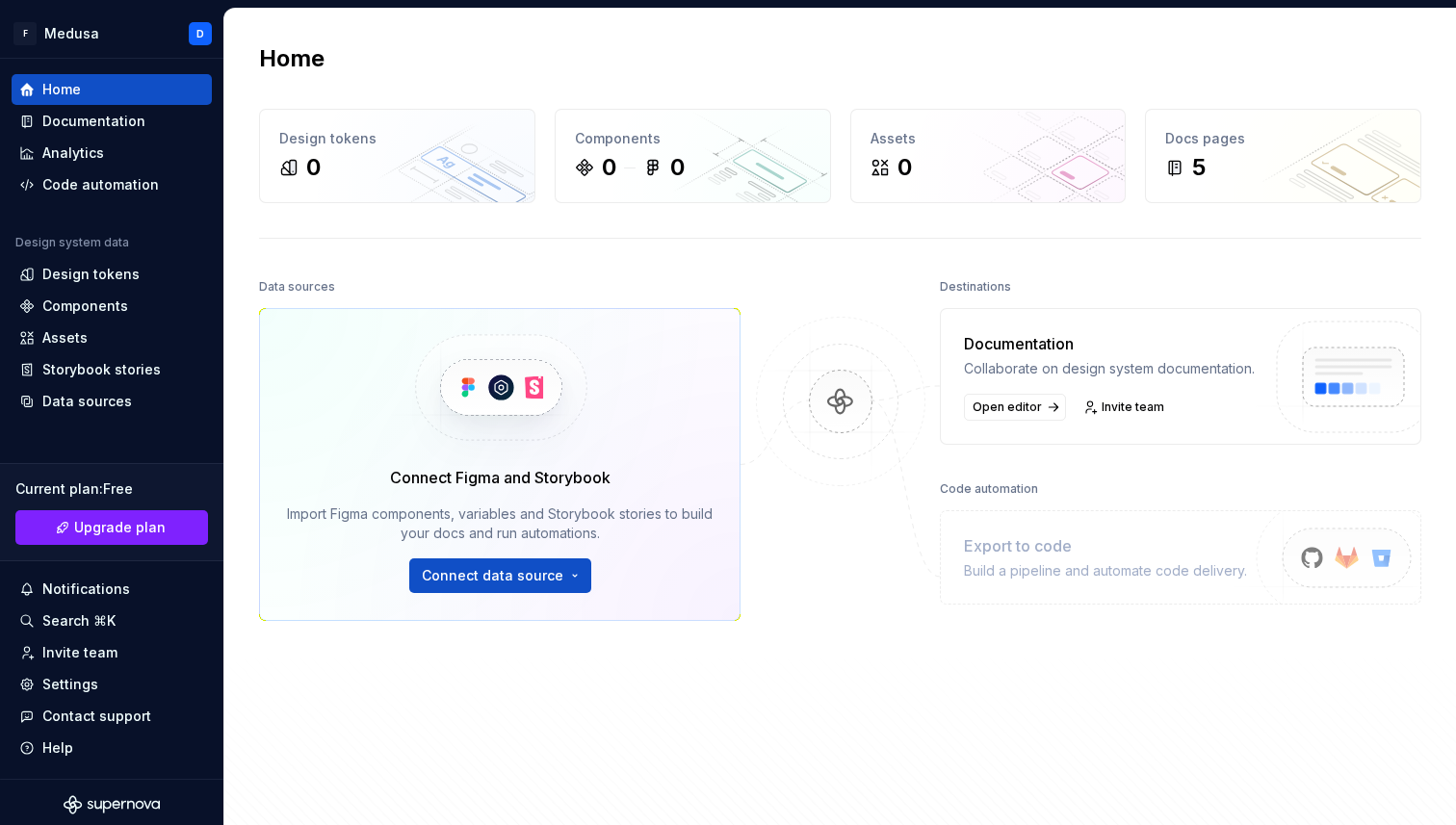
click at [839, 404] on img at bounding box center [840, 421] width 187 height 209
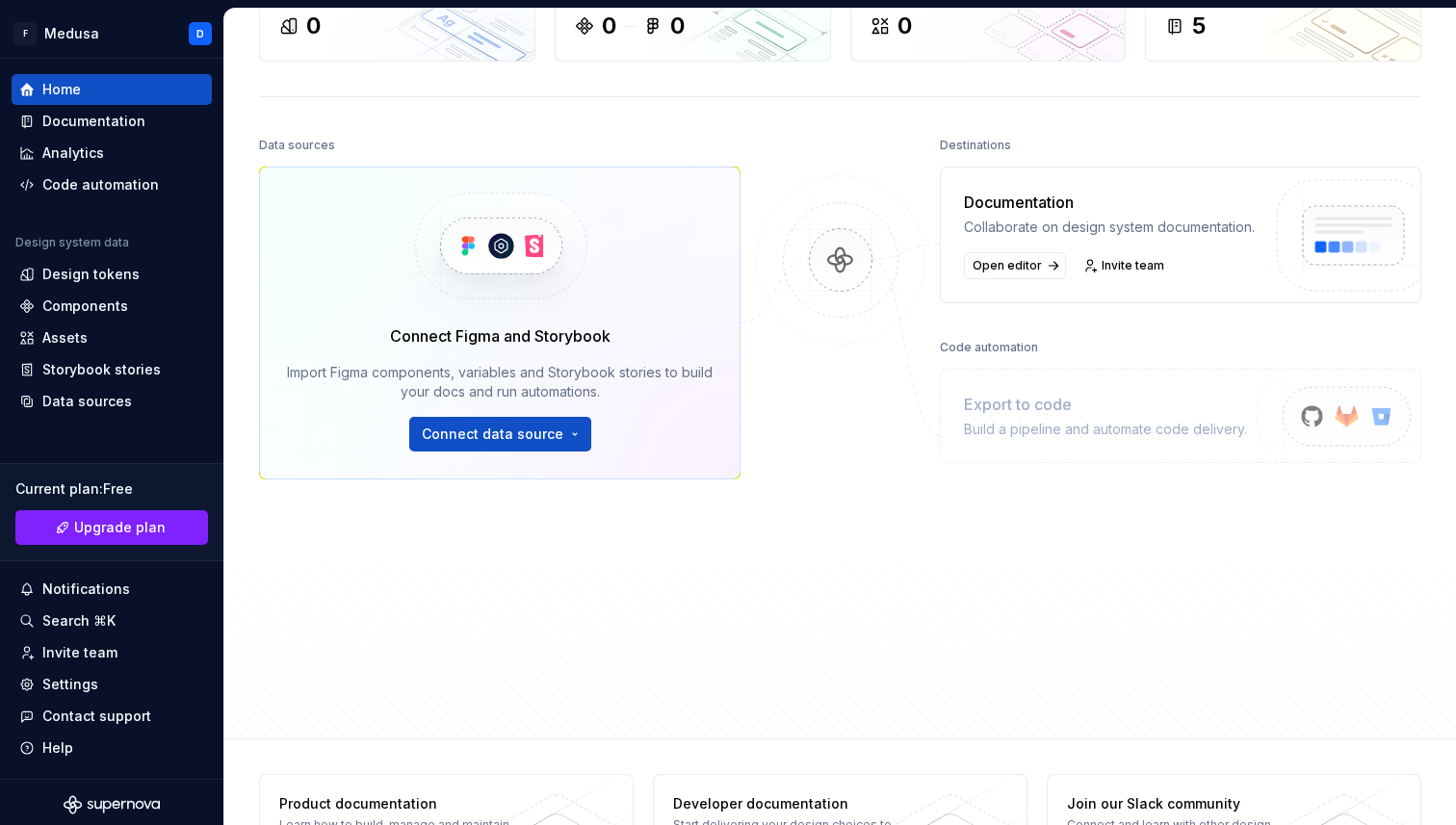
scroll to position [149, 0]
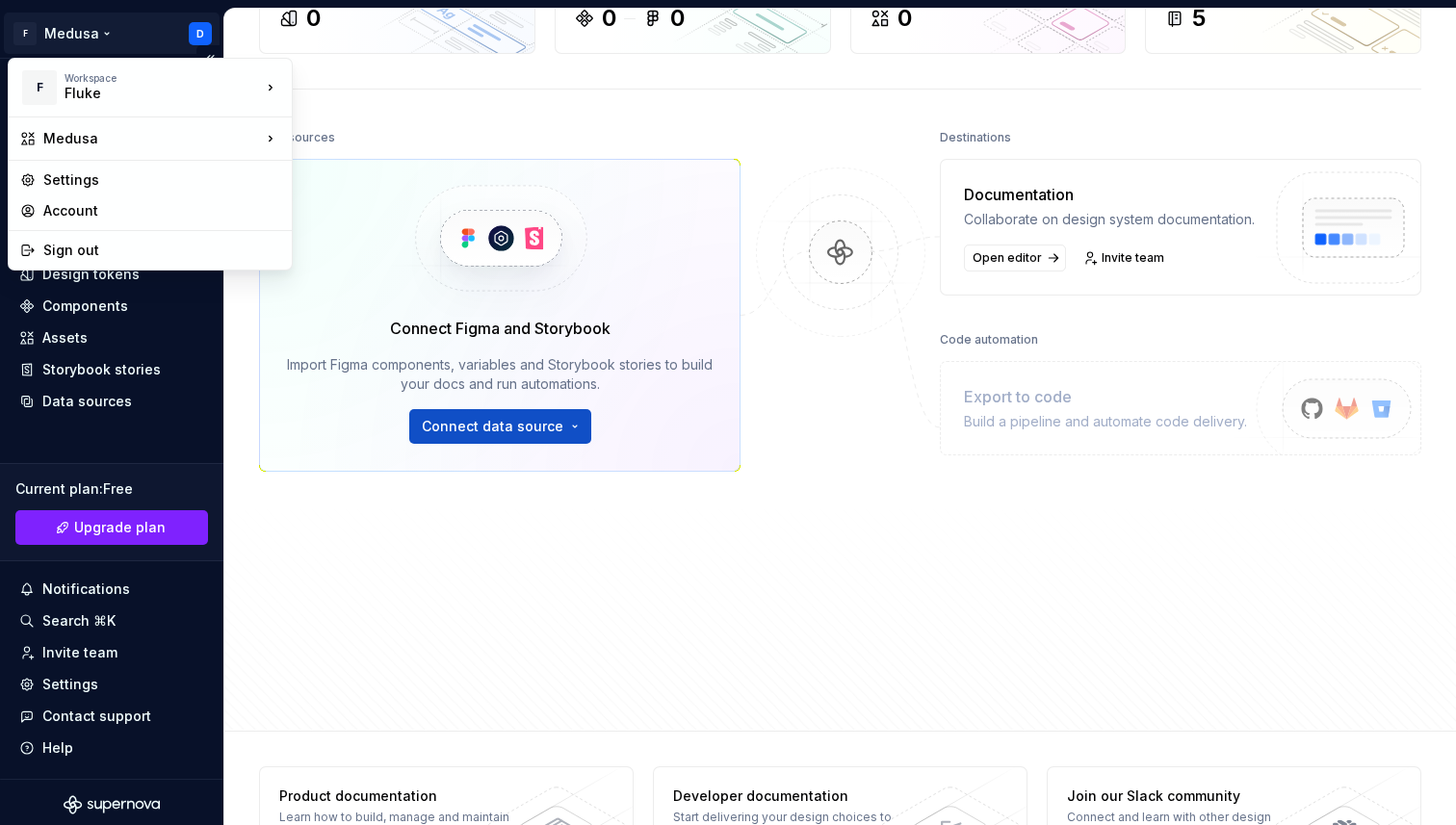
click at [202, 31] on html "F Medusa D Home Documentation Analytics Code automation Design system data Desi…" at bounding box center [728, 412] width 1456 height 825
click at [163, 189] on div "Settings" at bounding box center [161, 180] width 236 height 19
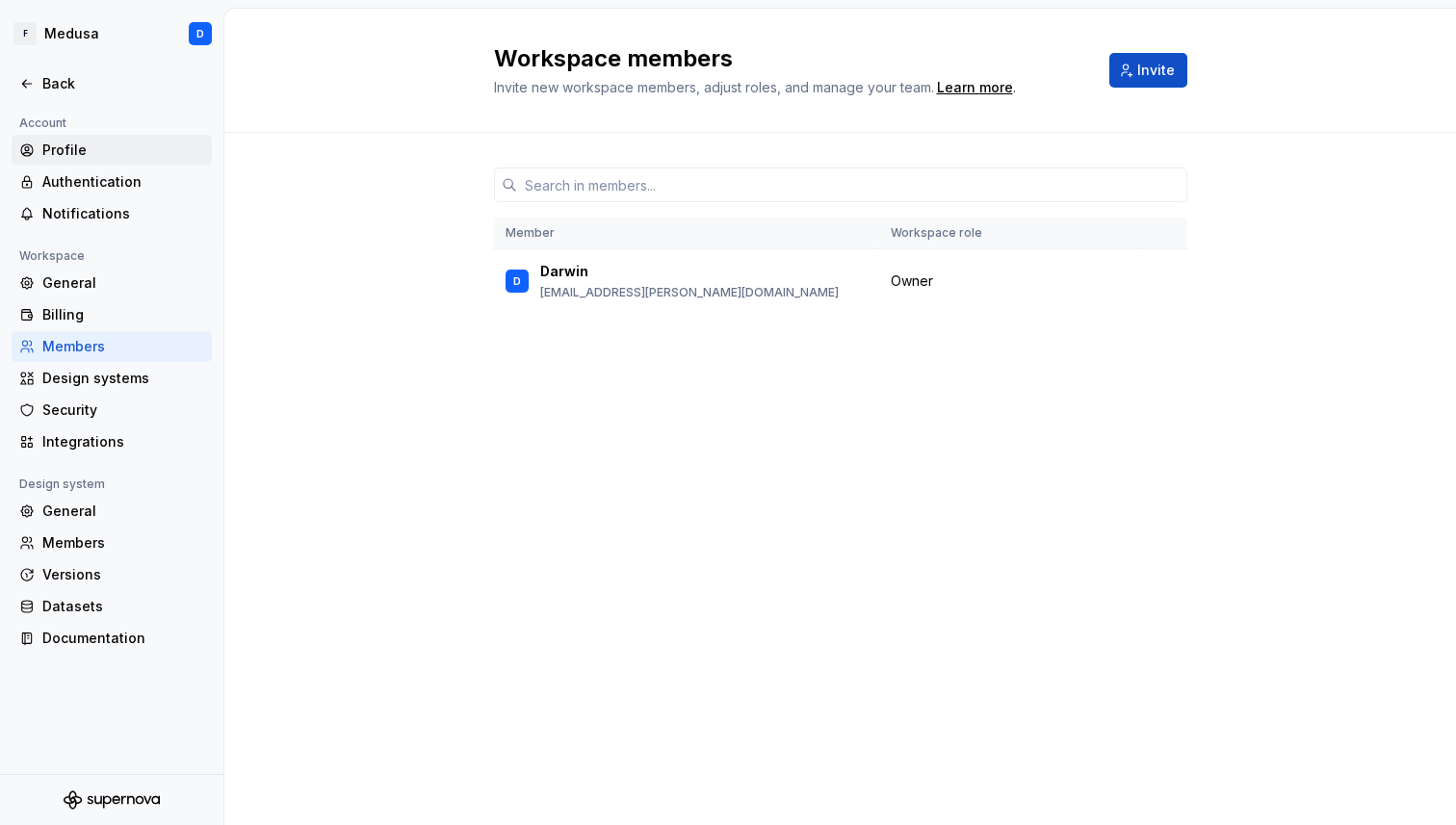
click at [131, 141] on div "Profile" at bounding box center [124, 151] width 161 height 19
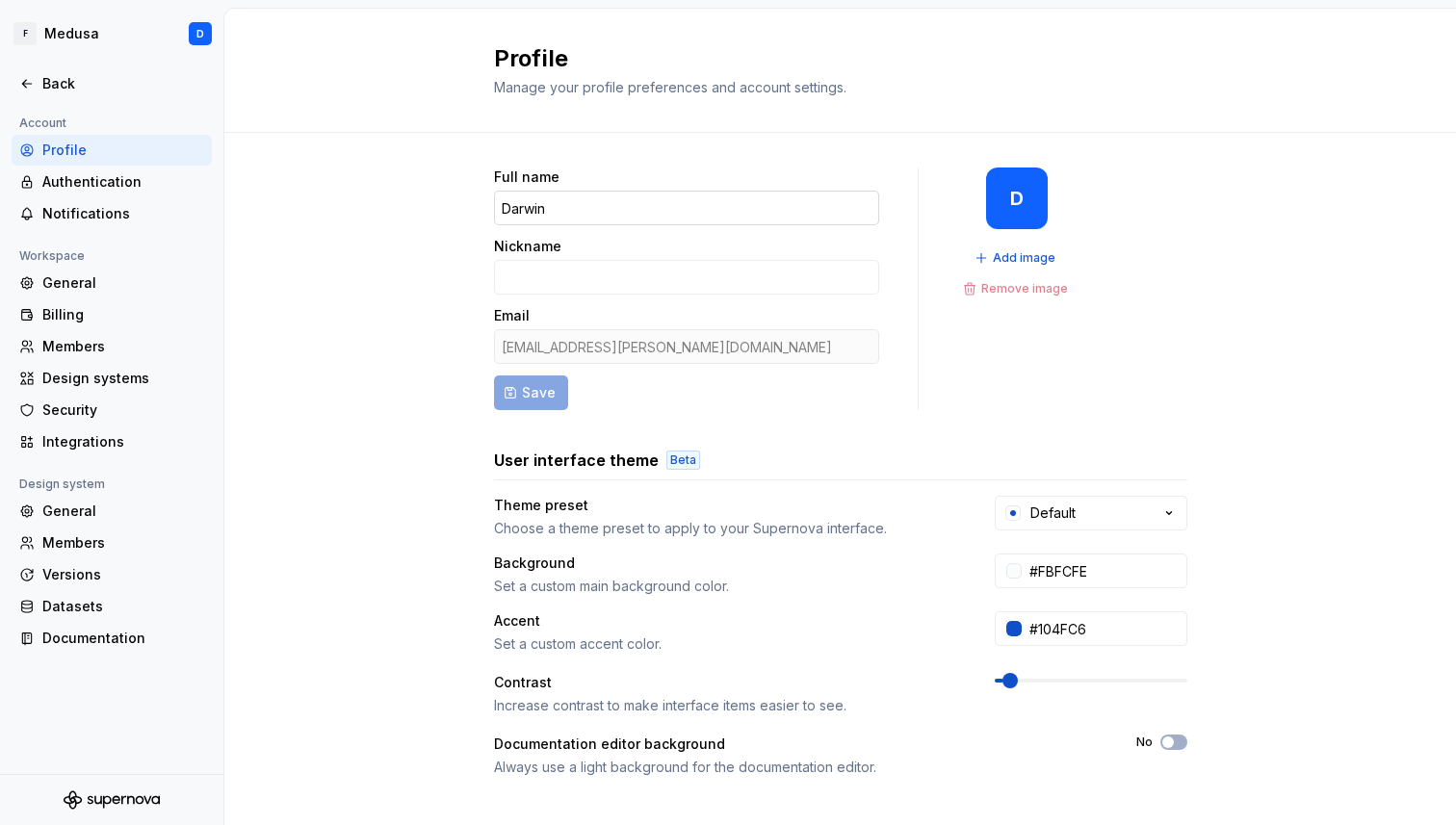
click at [695, 216] on input "Darwin" at bounding box center [687, 208] width 385 height 35
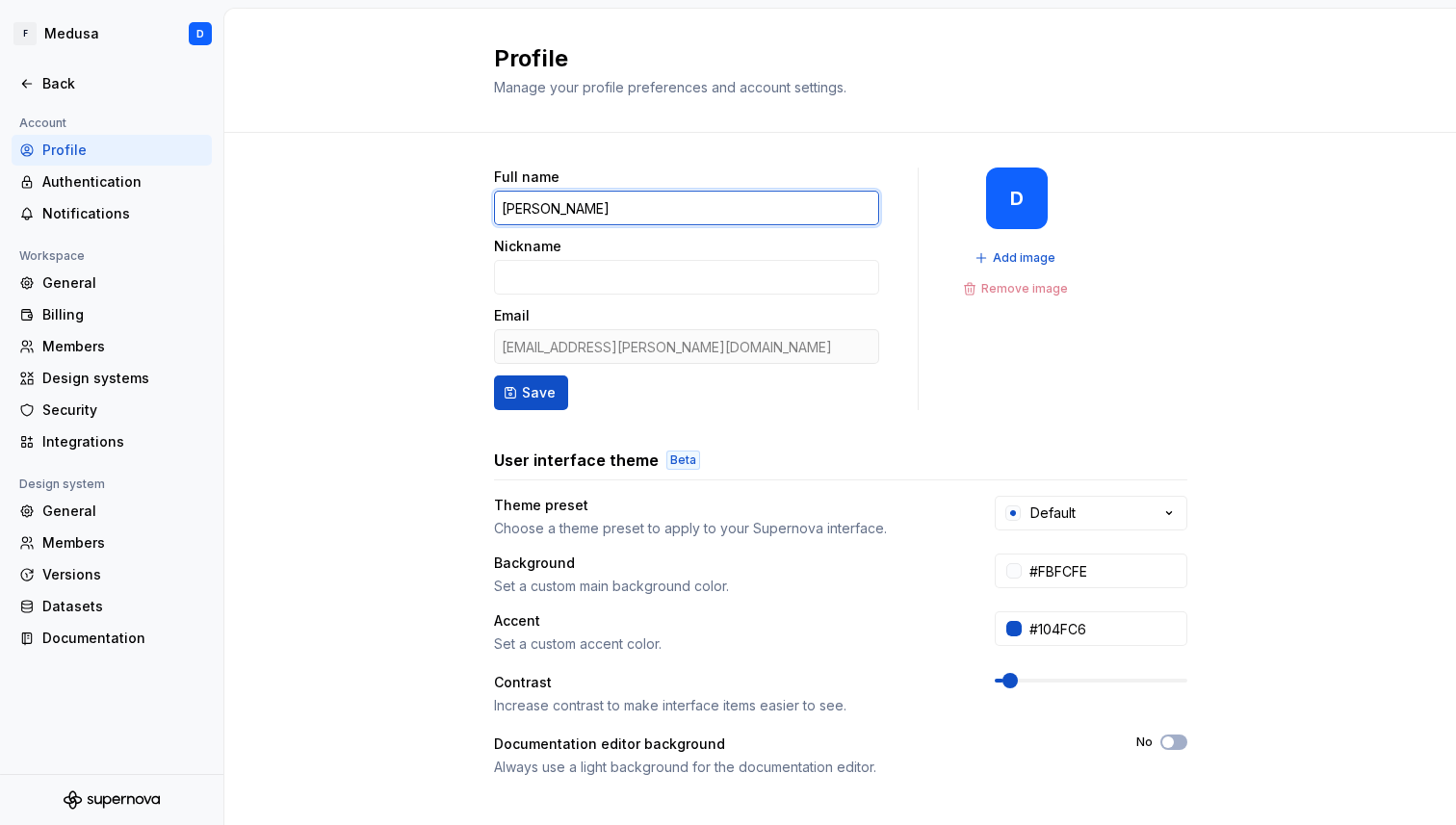
type input "[PERSON_NAME]"
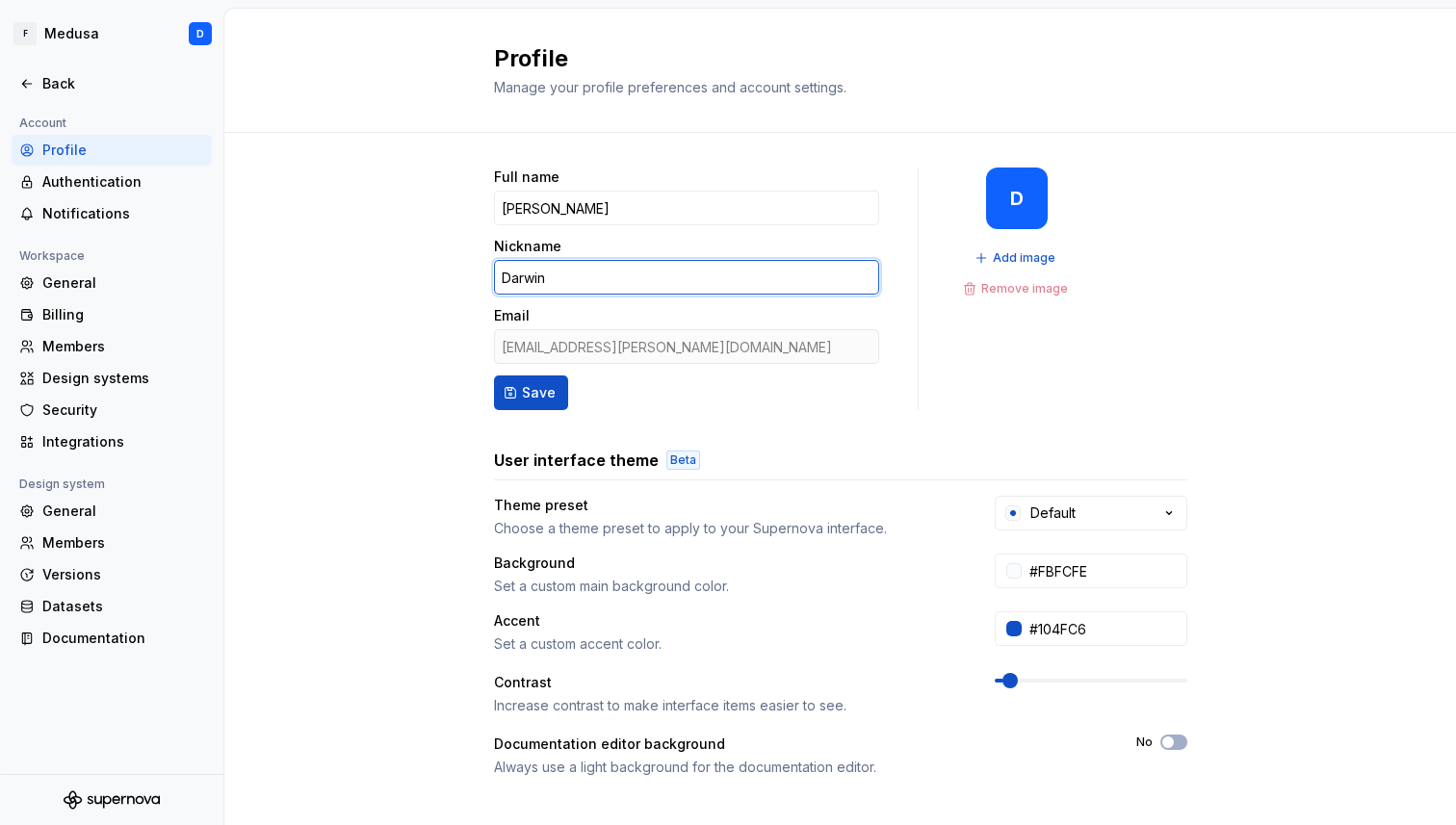
type input "Darwin"
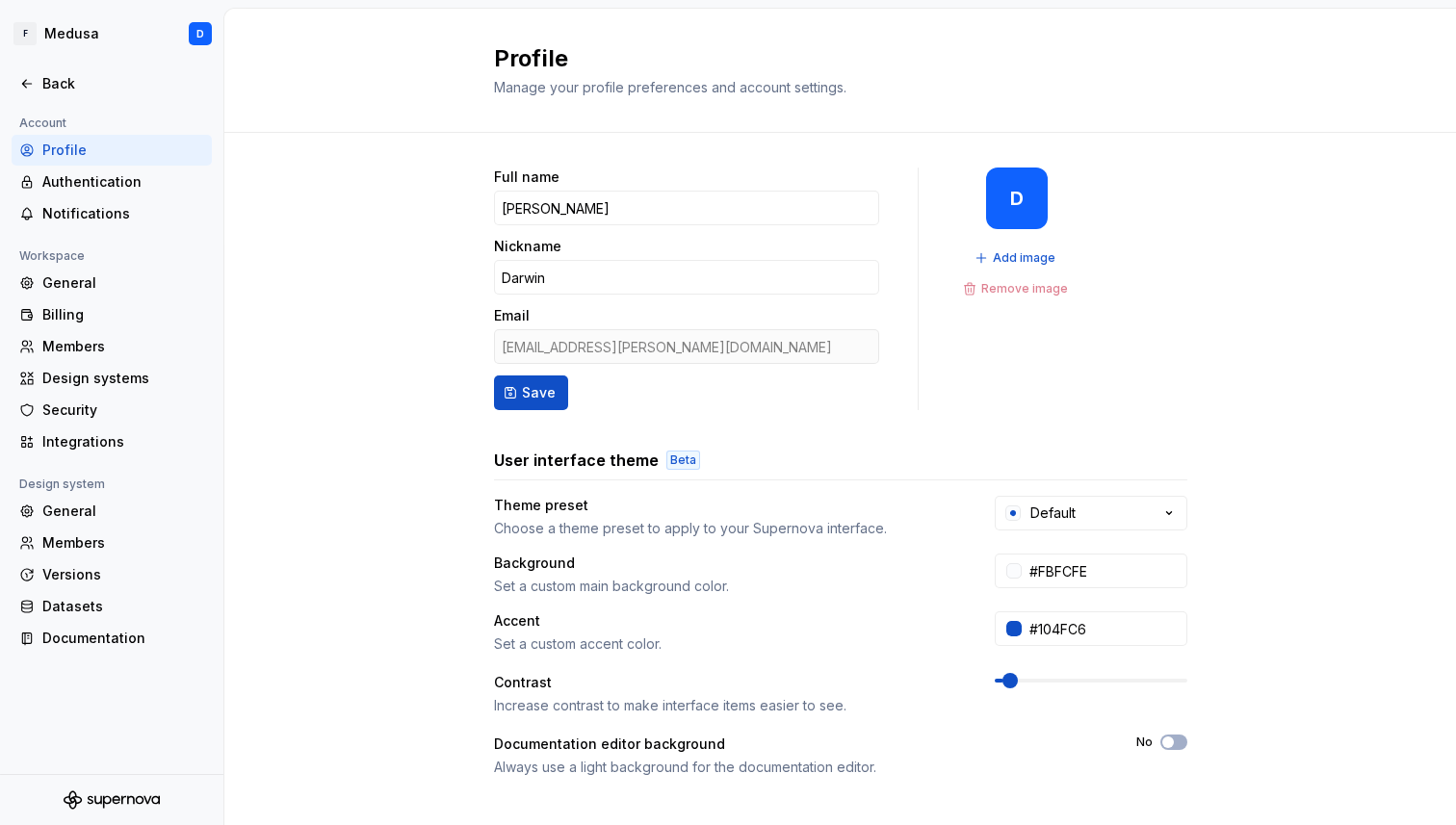
click at [385, 428] on div "Full name [PERSON_NAME] Nickname [PERSON_NAME] Email [PERSON_NAME][EMAIL_ADDRES…" at bounding box center [840, 619] width 1231 height 971
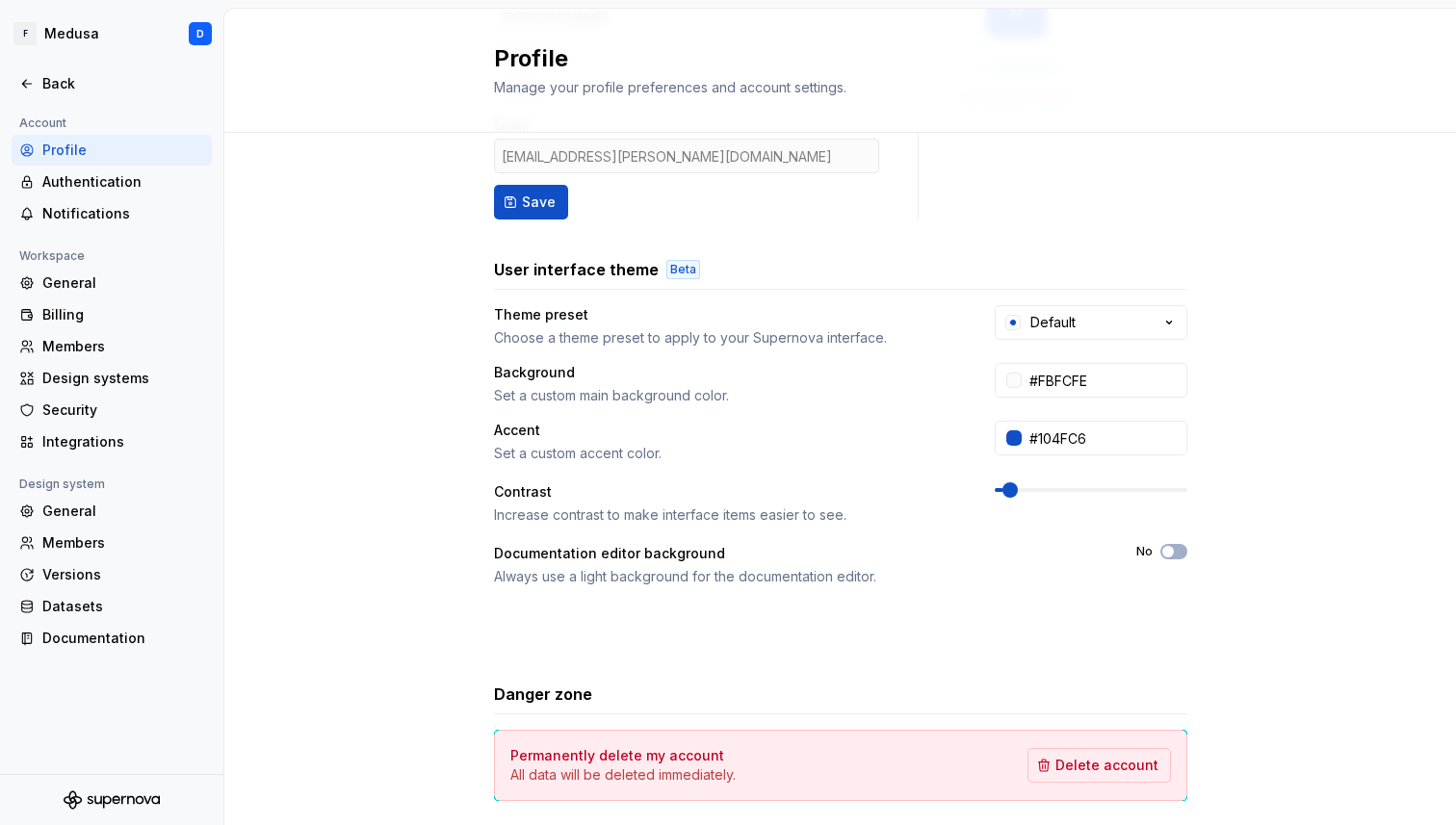
scroll to position [278, 0]
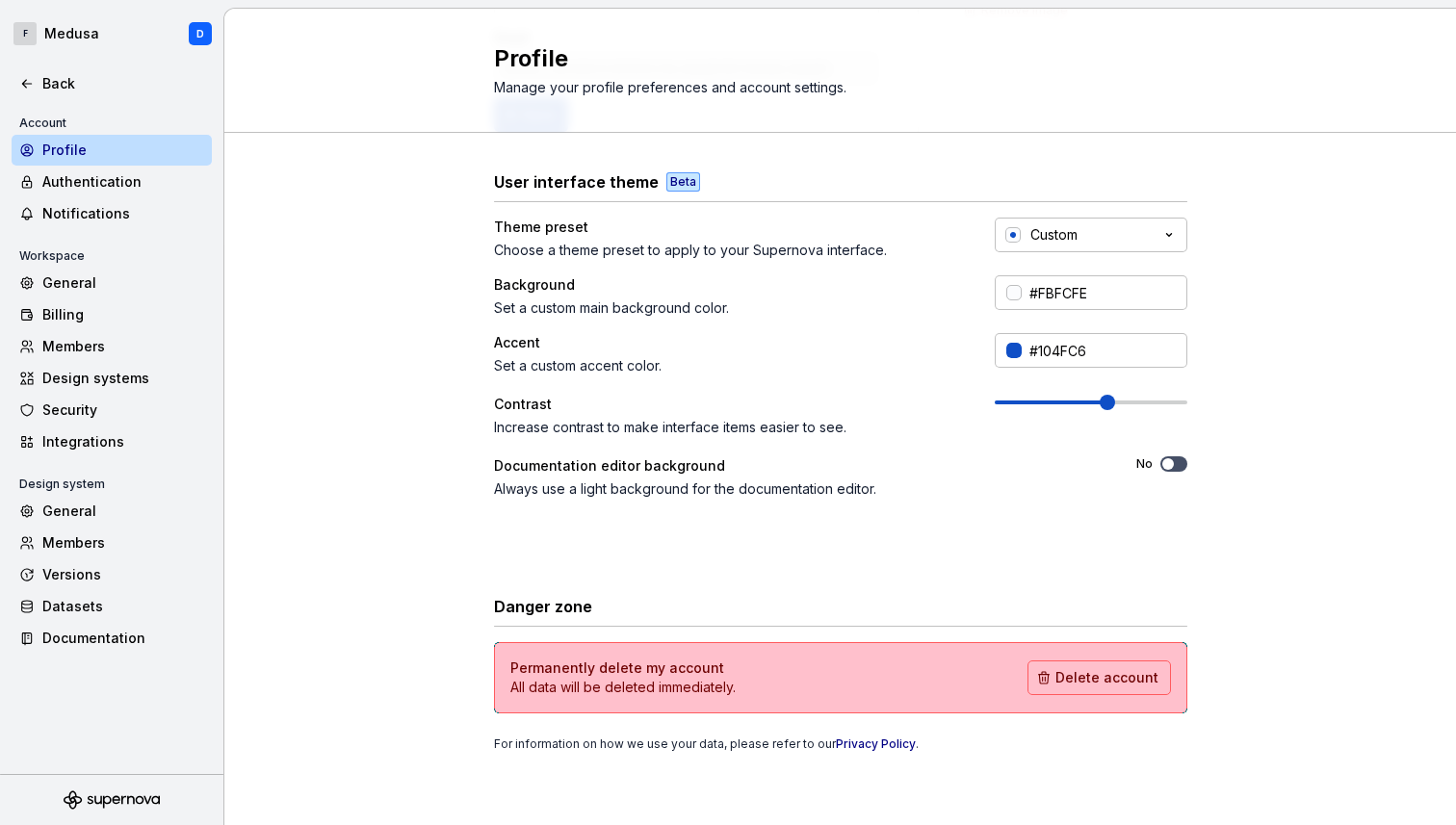
click at [1109, 403] on span at bounding box center [1107, 403] width 16 height 16
click at [1239, 623] on div "Full name [PERSON_NAME] Nickname [PERSON_NAME] Email [PERSON_NAME][EMAIL_ADDRES…" at bounding box center [840, 341] width 1231 height 971
click at [113, 173] on div "Authentication" at bounding box center [124, 182] width 161 height 19
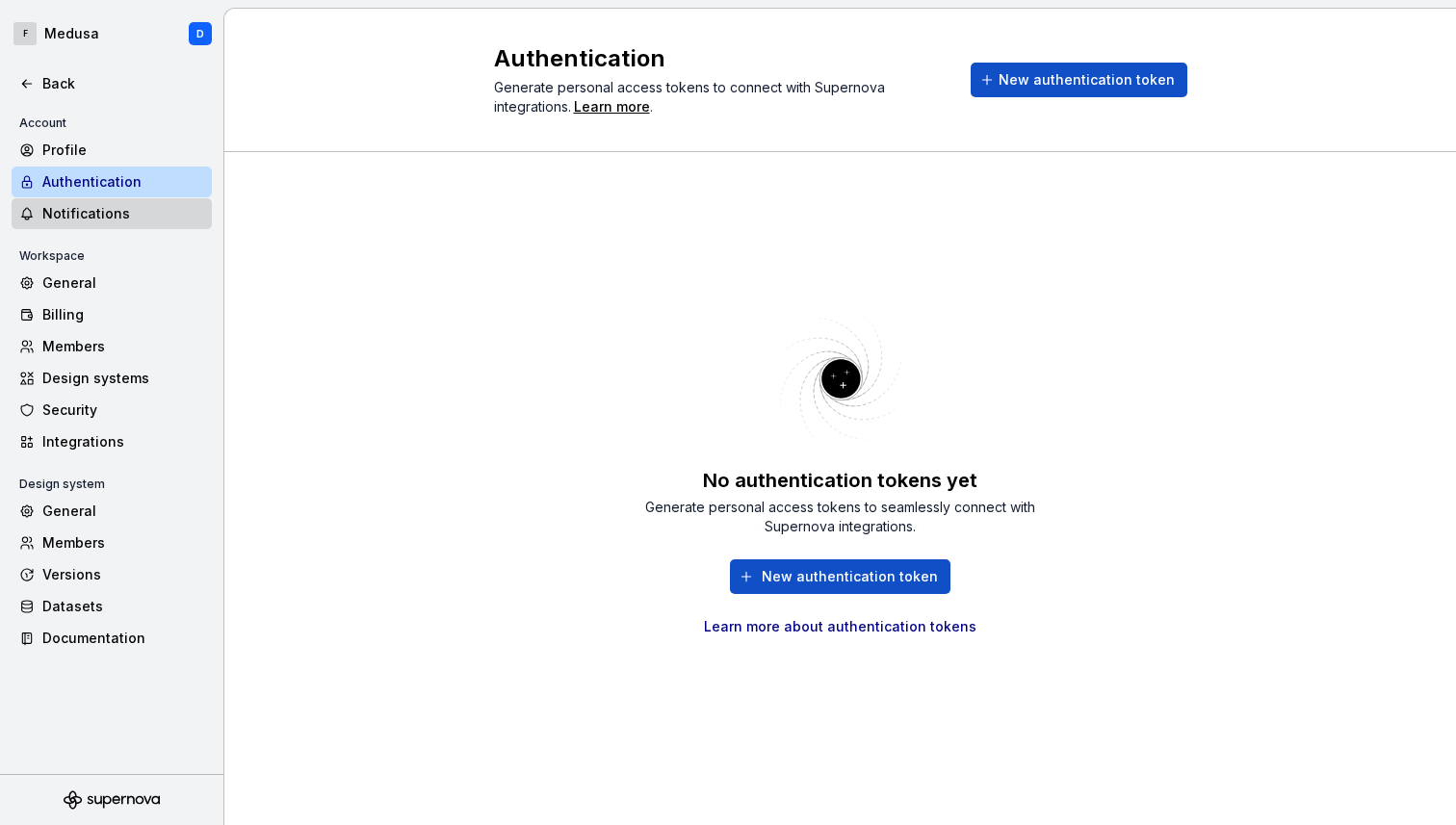
click at [105, 212] on div "Notifications" at bounding box center [124, 214] width 161 height 19
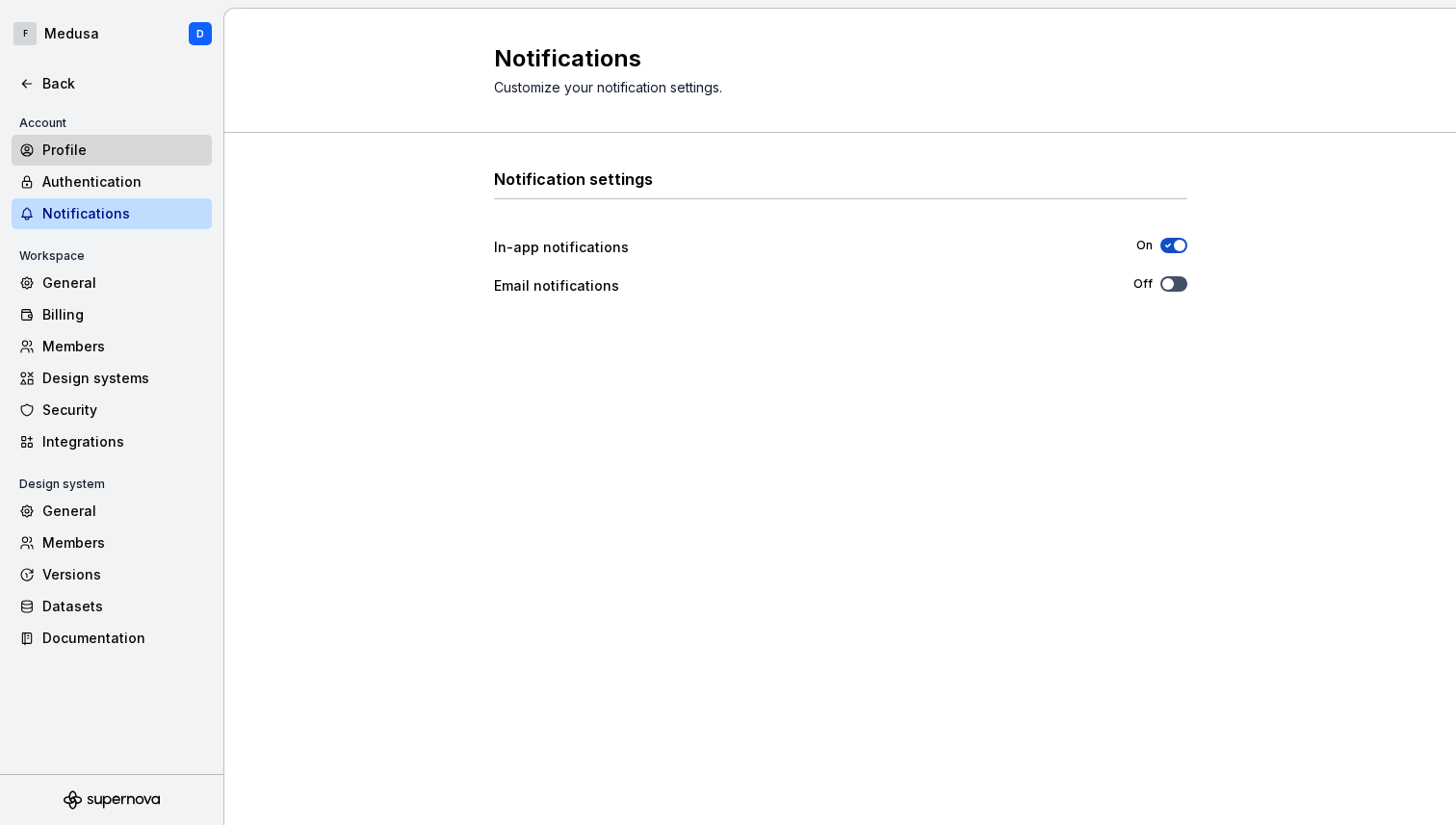
click at [98, 150] on div "Profile" at bounding box center [124, 151] width 161 height 19
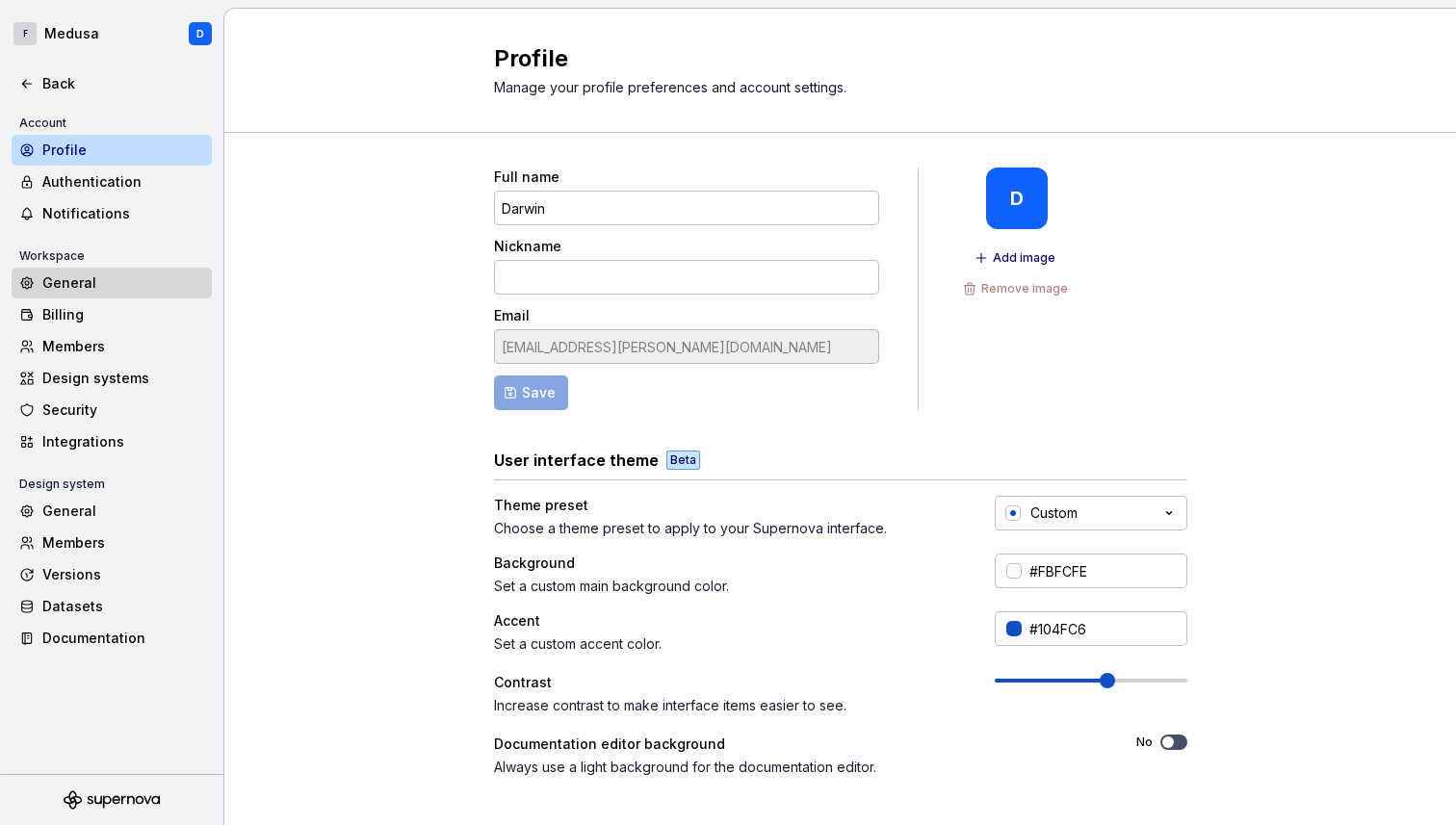
click at [100, 277] on div "General" at bounding box center [124, 283] width 161 height 19
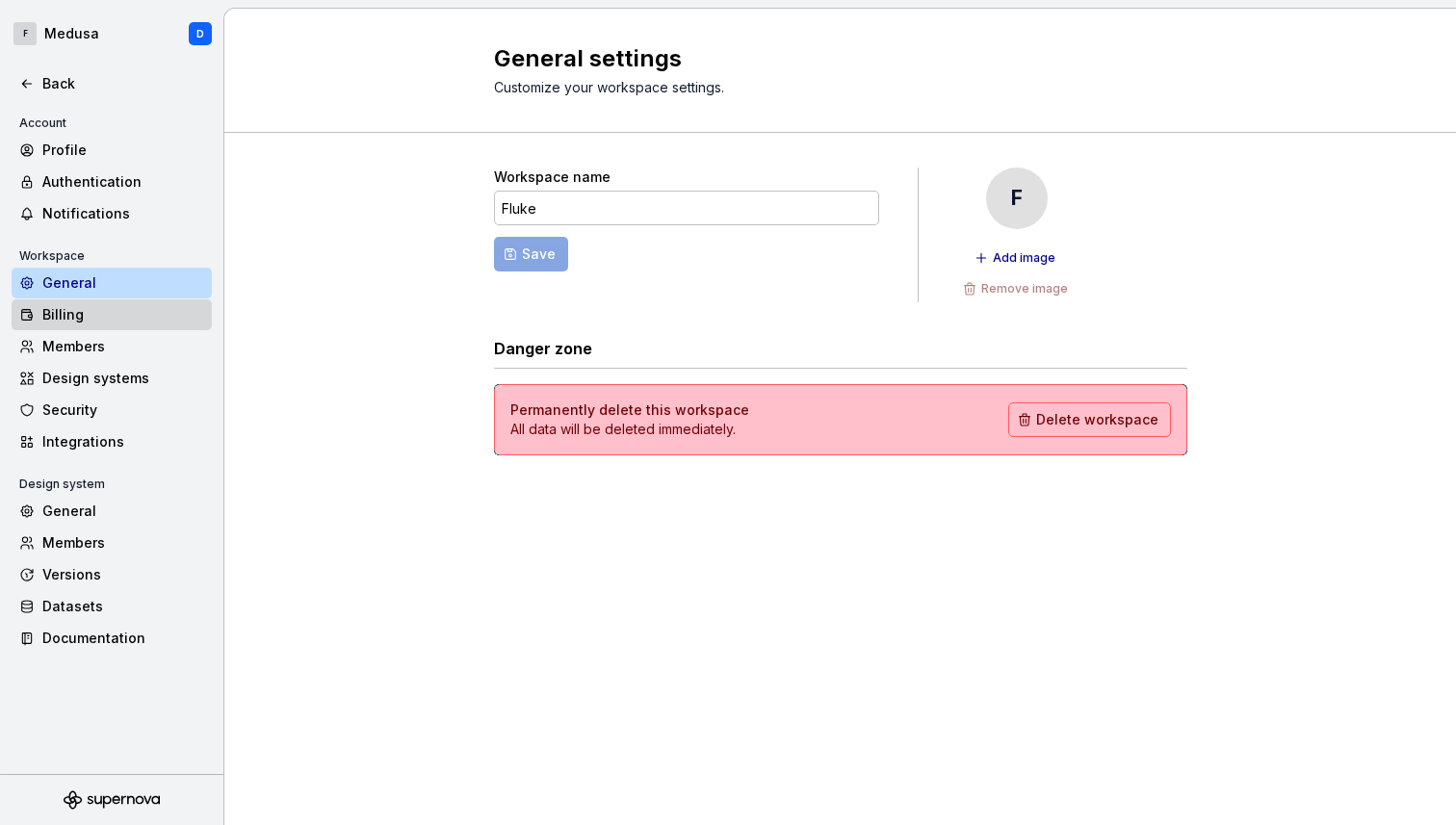
click at [102, 313] on div "Billing" at bounding box center [124, 315] width 161 height 19
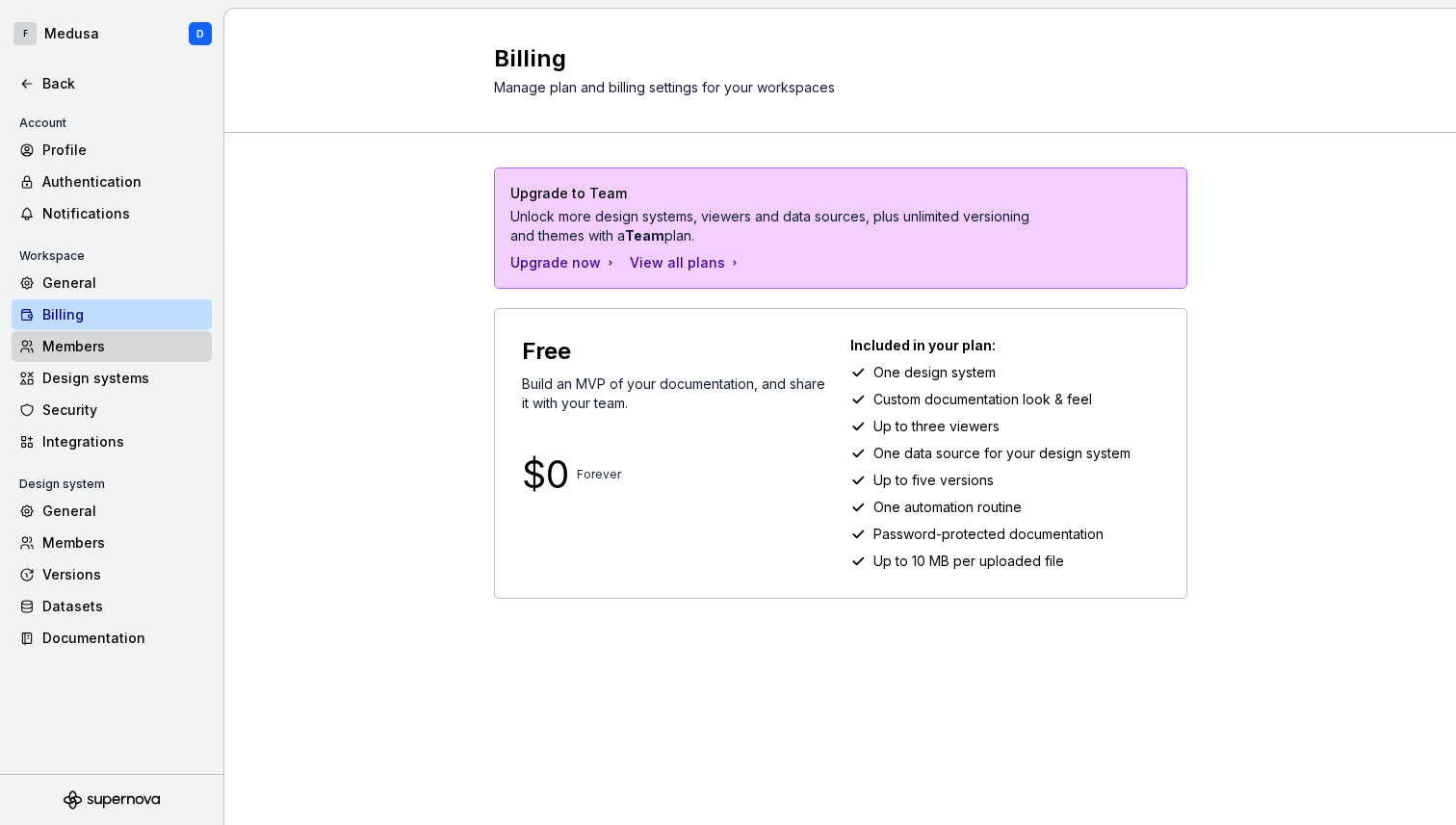
click at [106, 351] on div "Members" at bounding box center [124, 346] width 161 height 19
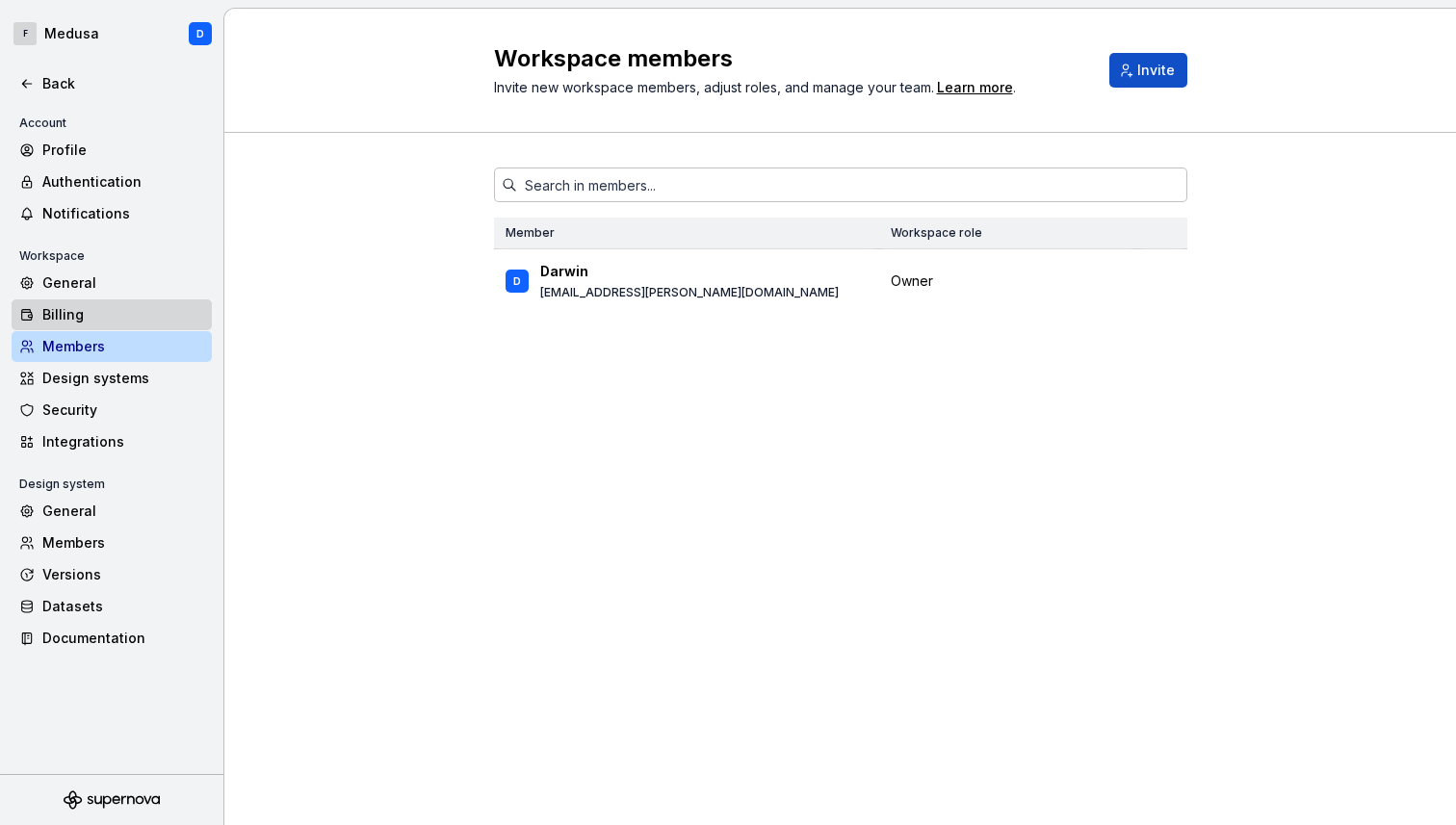
click at [109, 321] on div "Billing" at bounding box center [124, 315] width 161 height 19
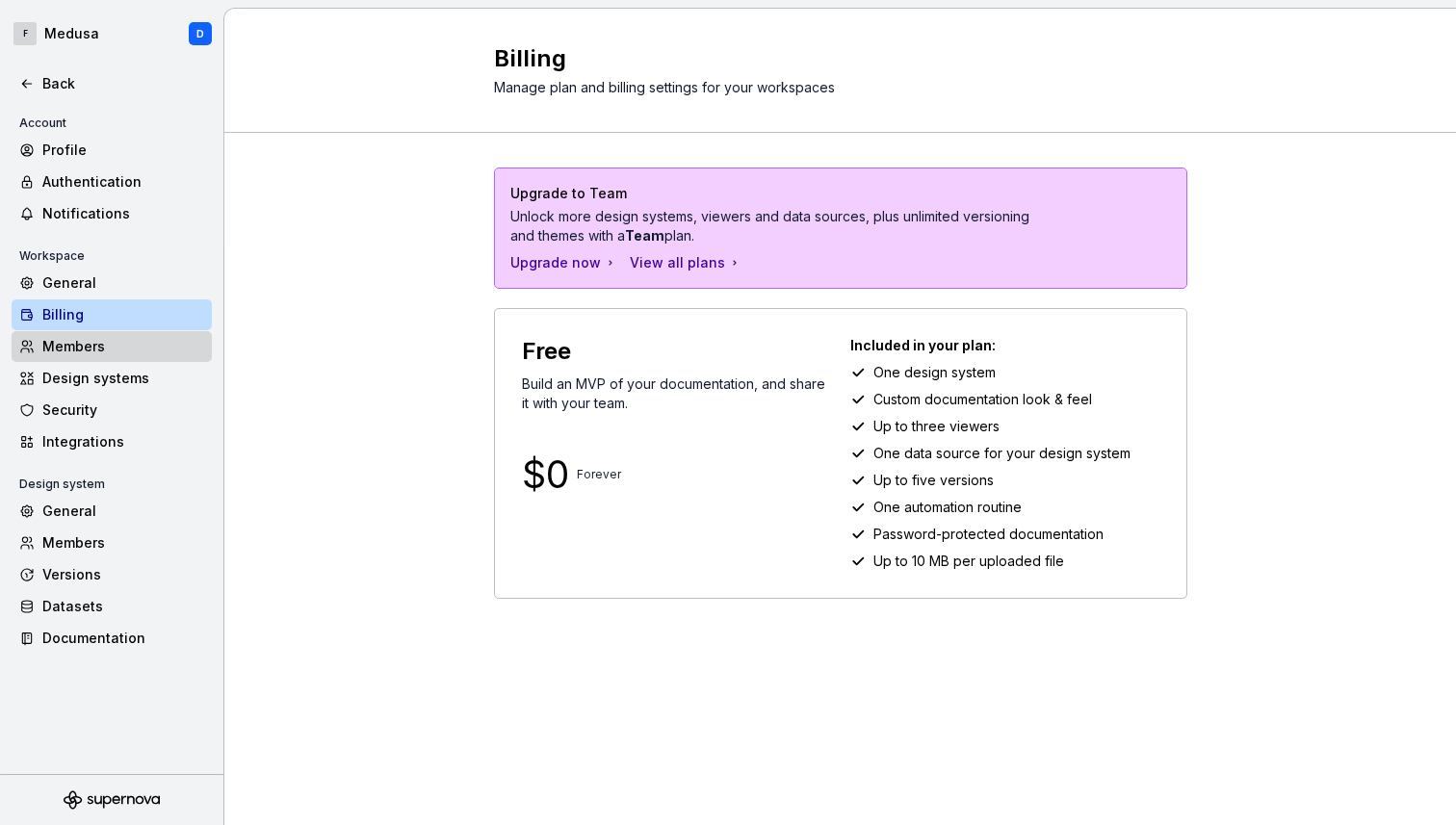
click at [104, 351] on div "Members" at bounding box center [124, 346] width 161 height 19
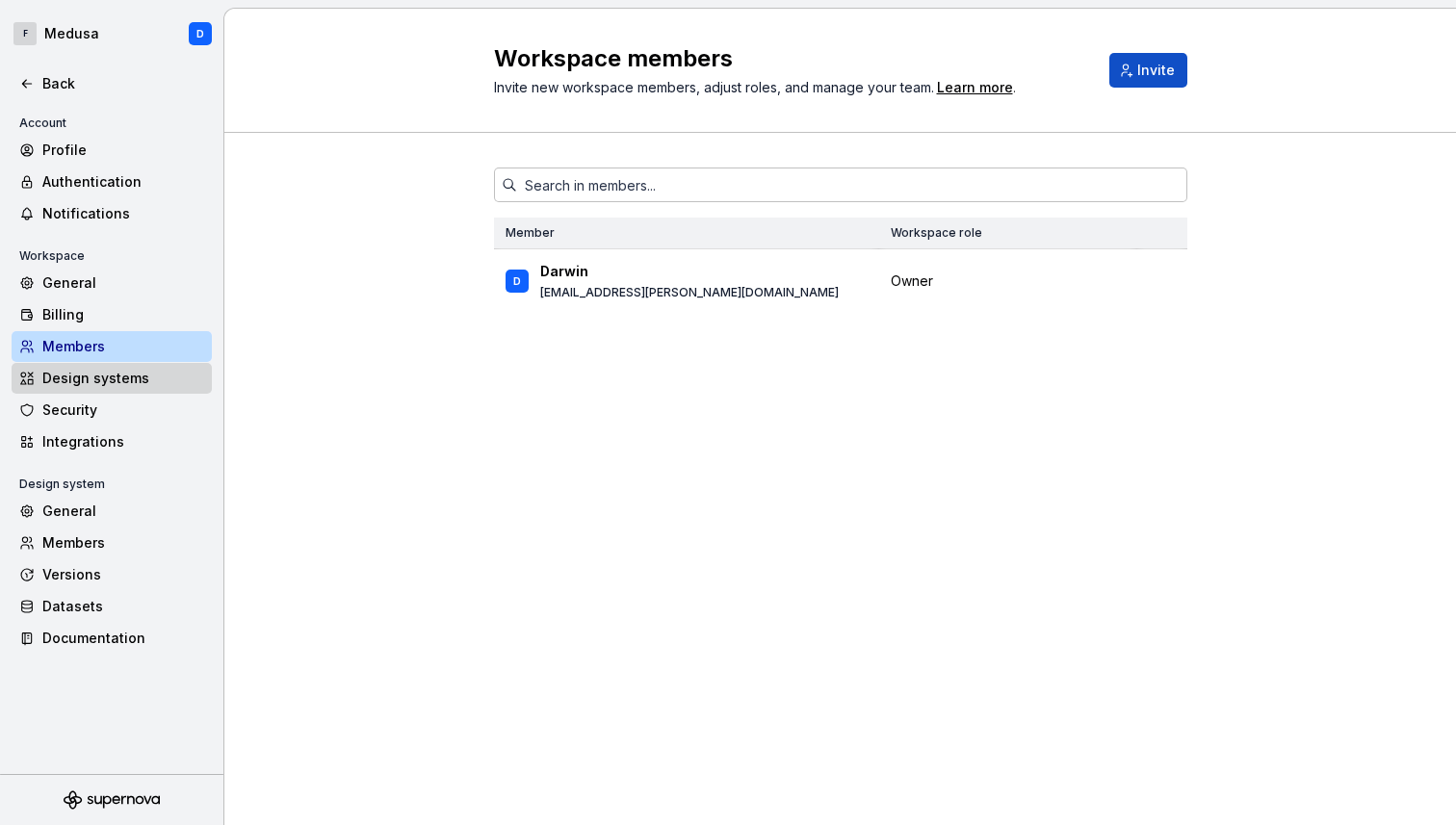
click at [105, 386] on div "Design systems" at bounding box center [124, 378] width 161 height 19
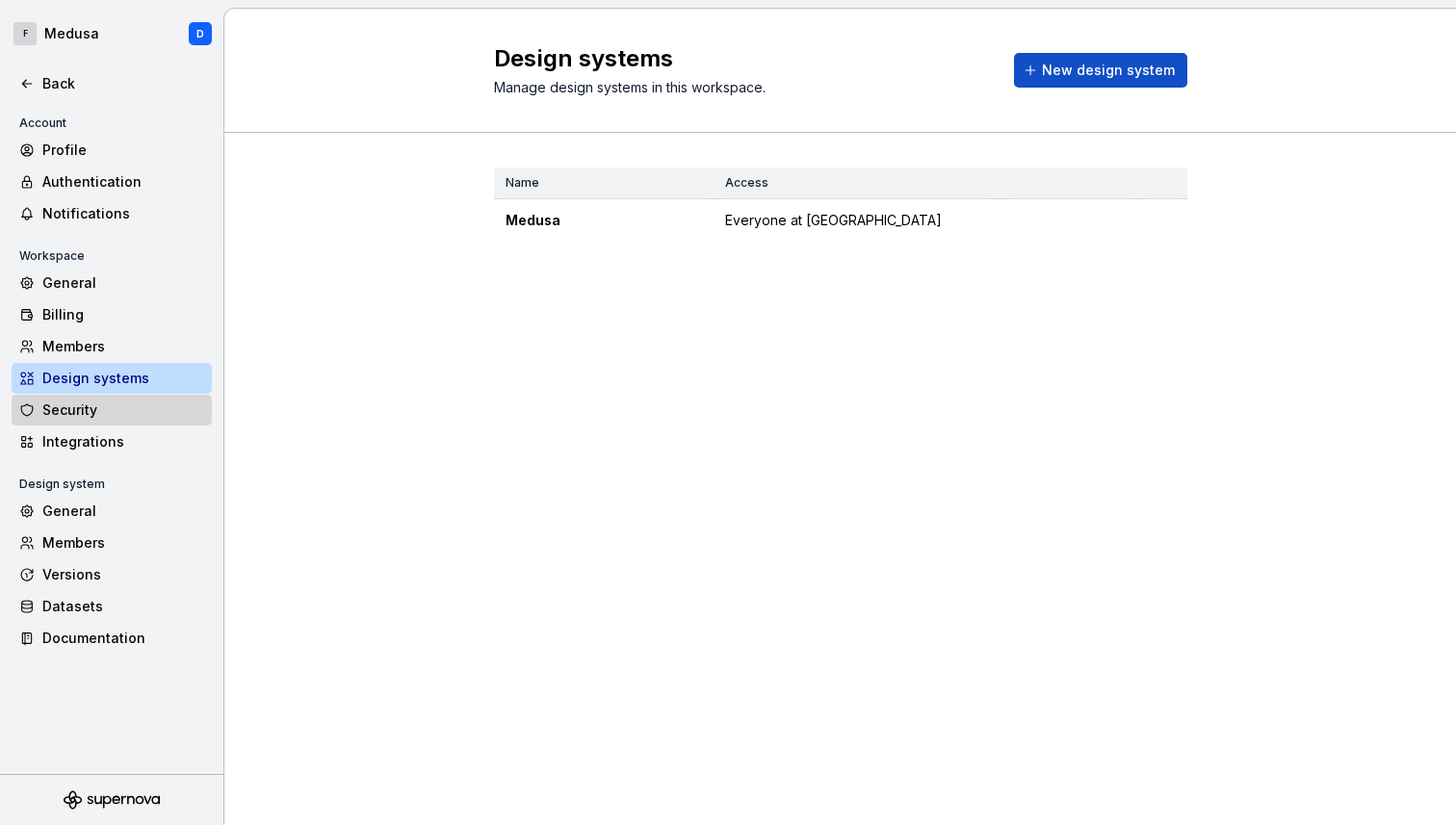
click at [98, 417] on div "Security" at bounding box center [124, 411] width 161 height 19
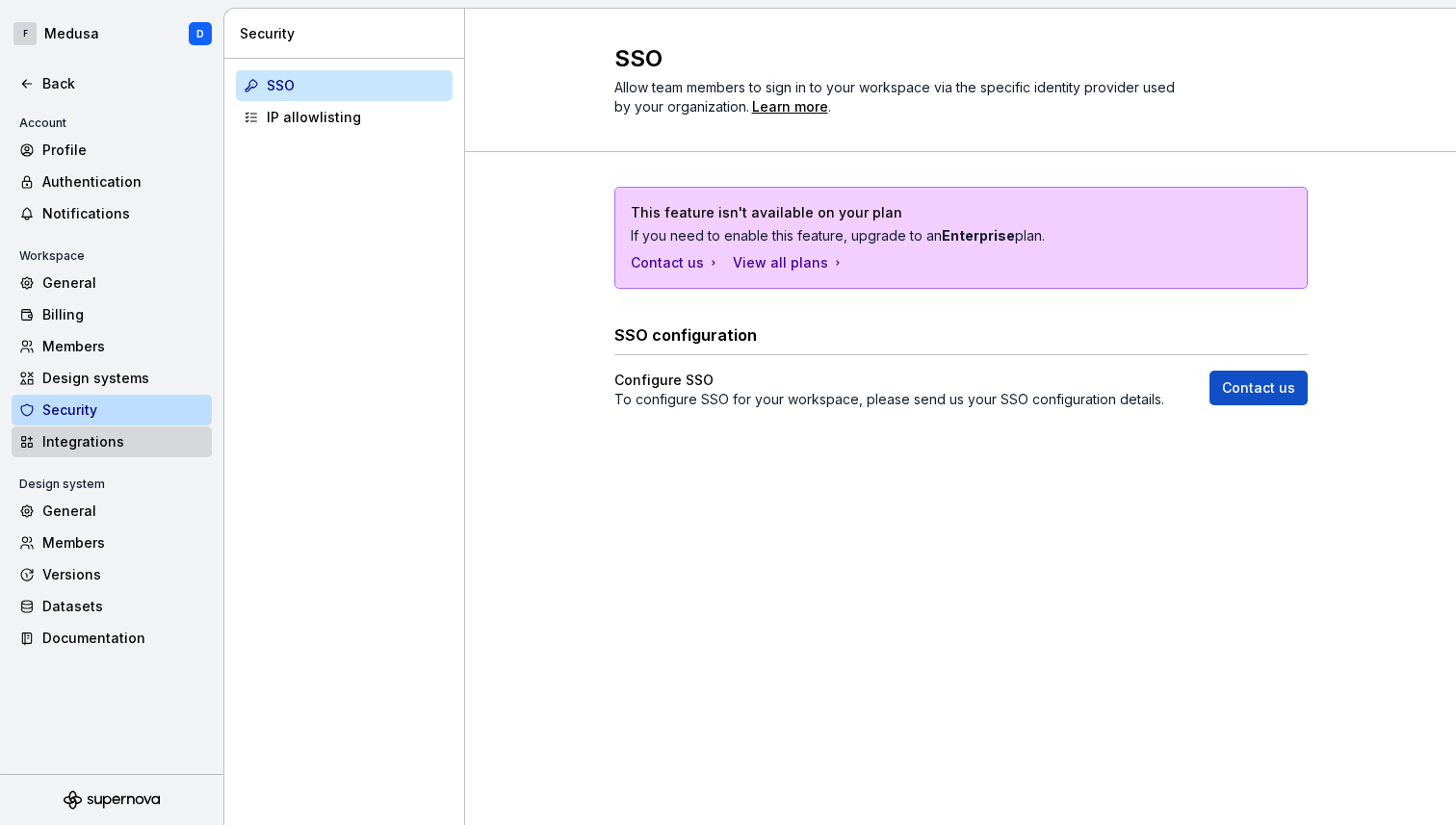
click at [103, 449] on div "Integrations" at bounding box center [124, 442] width 161 height 19
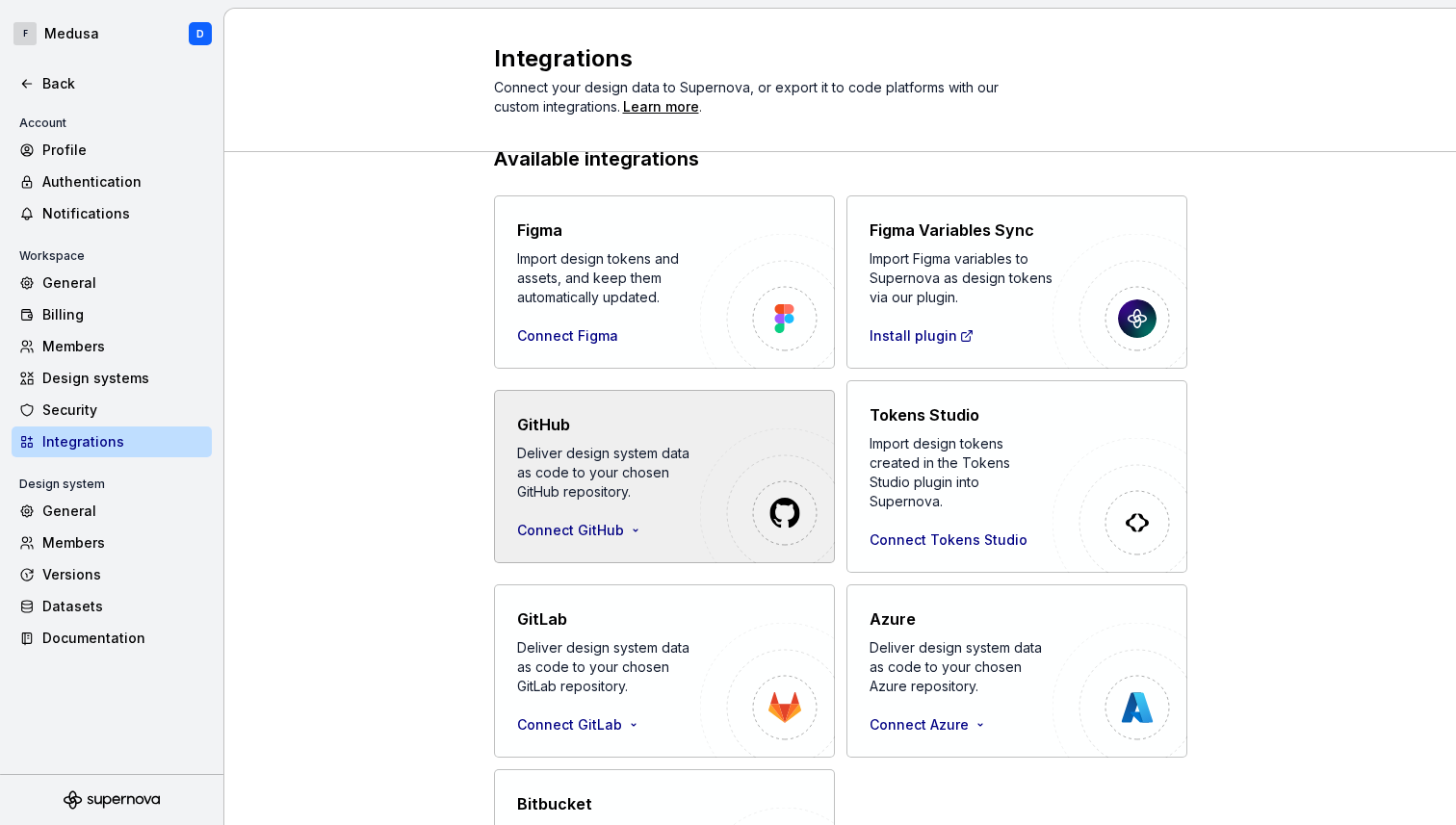
scroll to position [34, 0]
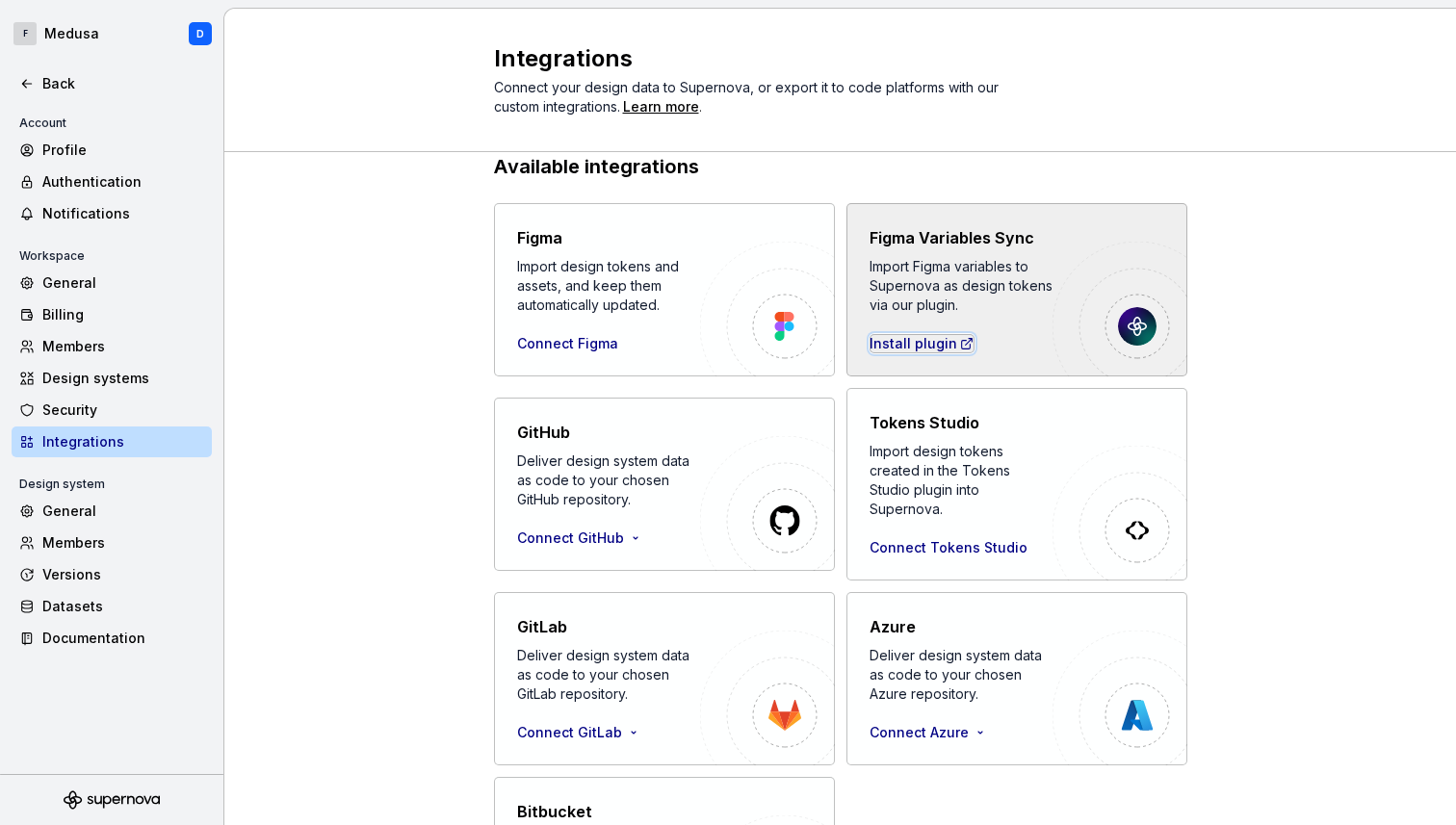
click at [934, 342] on div "Install plugin" at bounding box center [922, 343] width 105 height 19
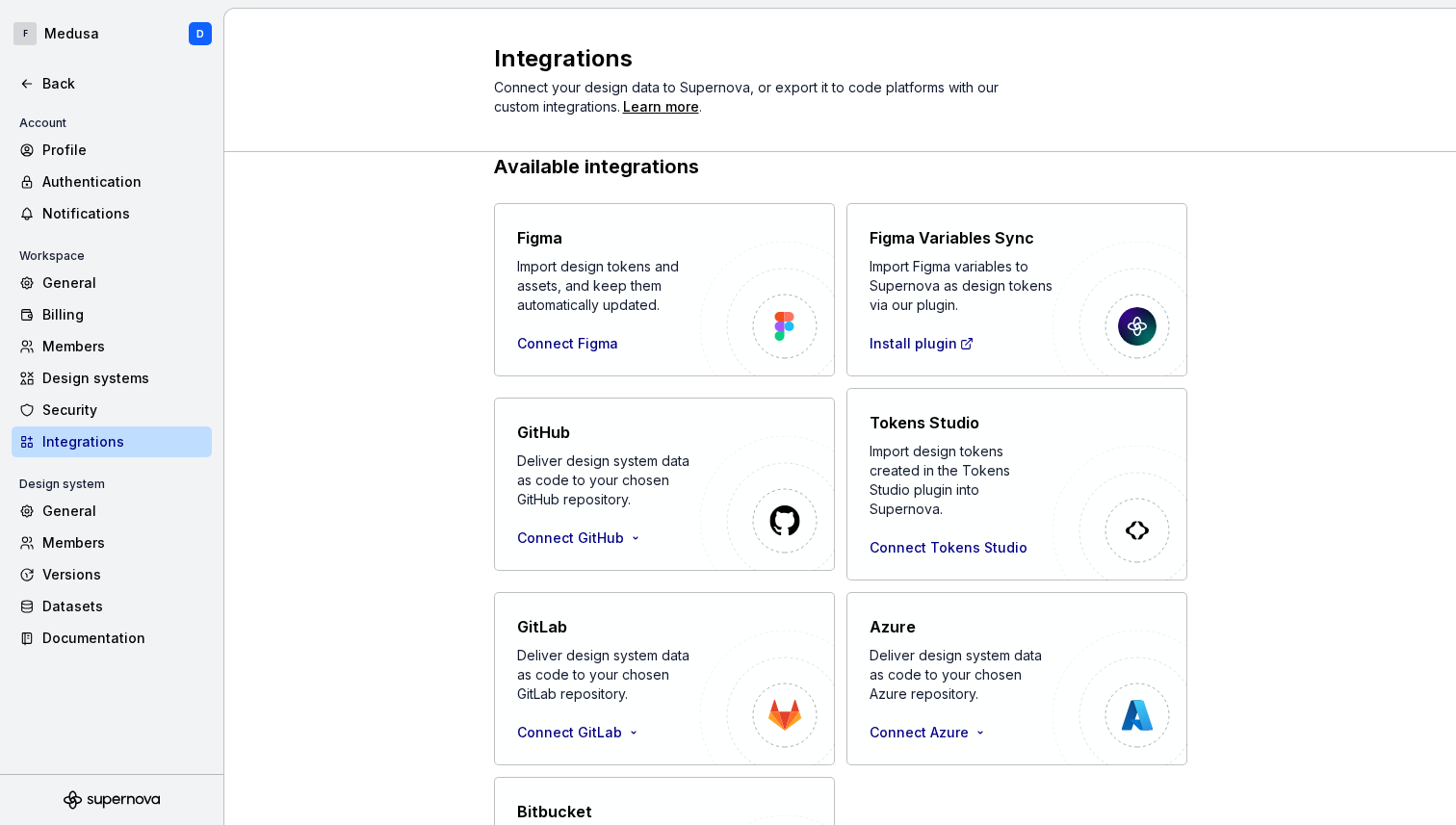
click at [412, 549] on div "Available integrations Figma Import design tokens and assets, and keep them aut…" at bounding box center [840, 571] width 1231 height 905
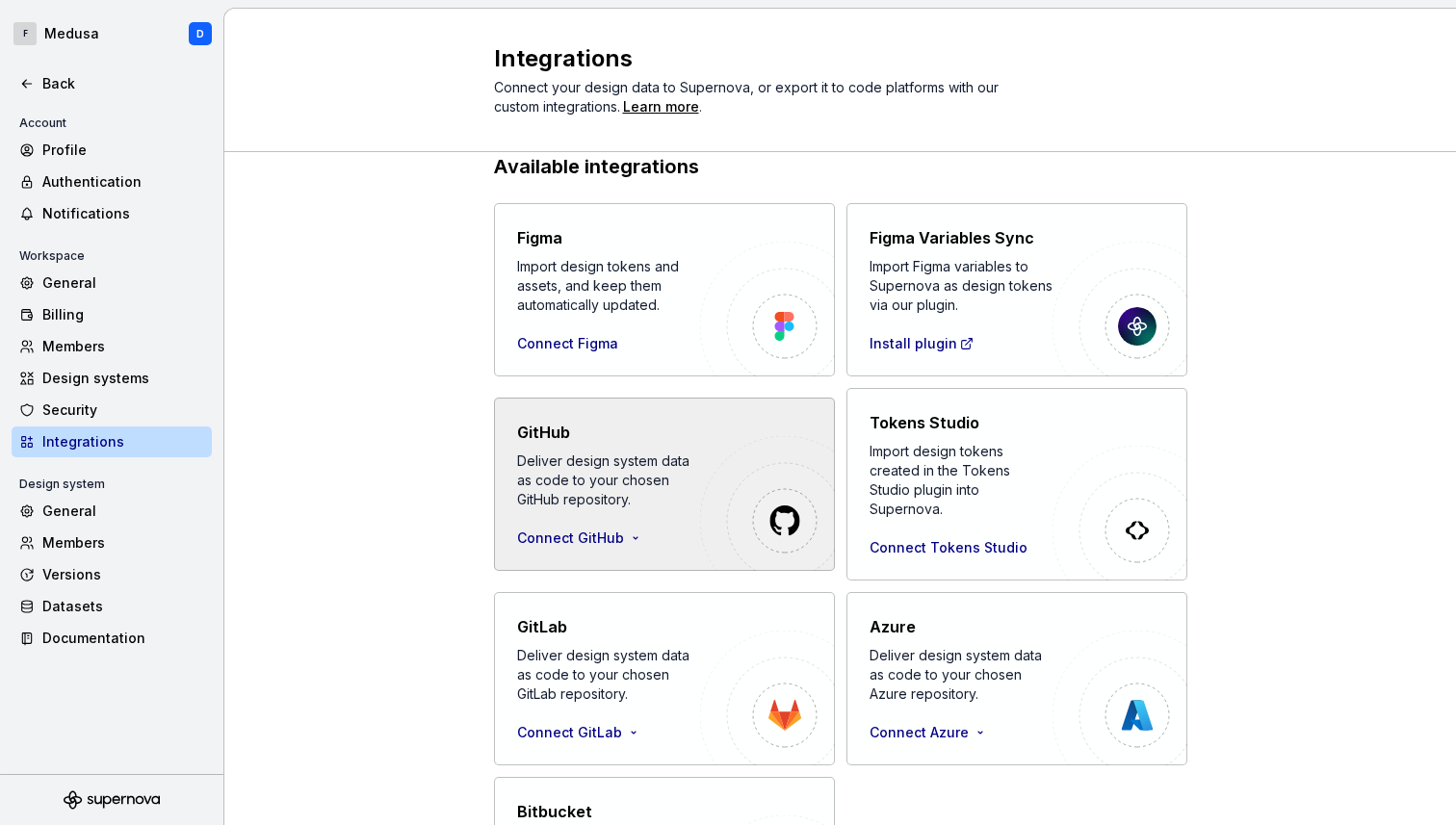
scroll to position [213, 0]
